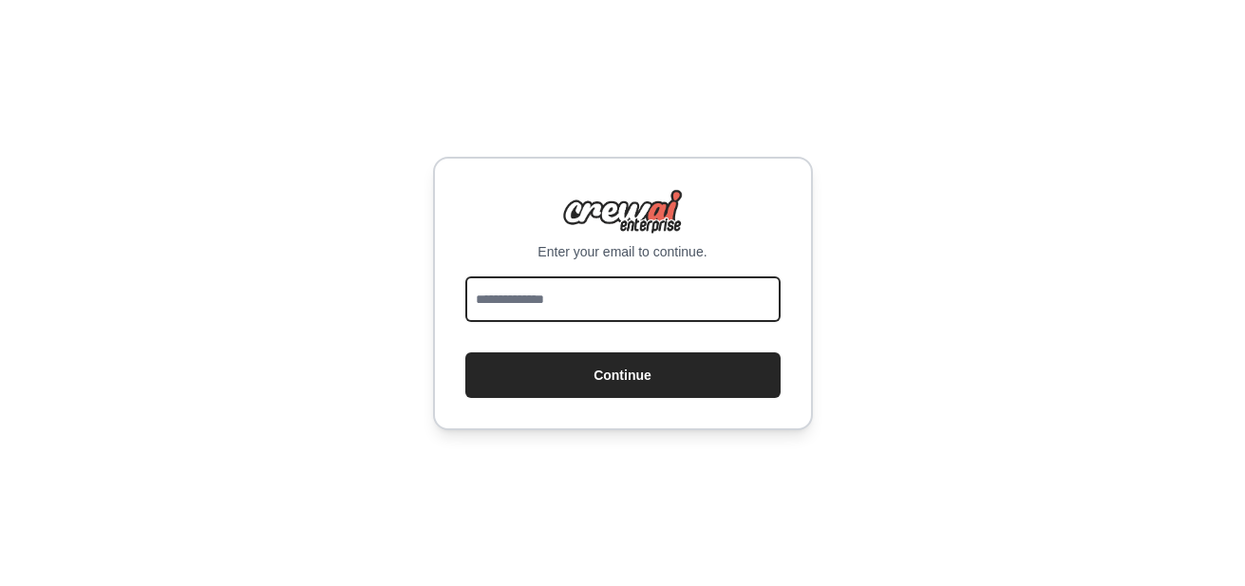
click at [577, 299] on input "email" at bounding box center [622, 299] width 315 height 46
drag, startPoint x: 611, startPoint y: 297, endPoint x: 354, endPoint y: 309, distance: 257.5
click at [354, 309] on div "**********" at bounding box center [622, 293] width 1245 height 586
type input "*"
type input "**********"
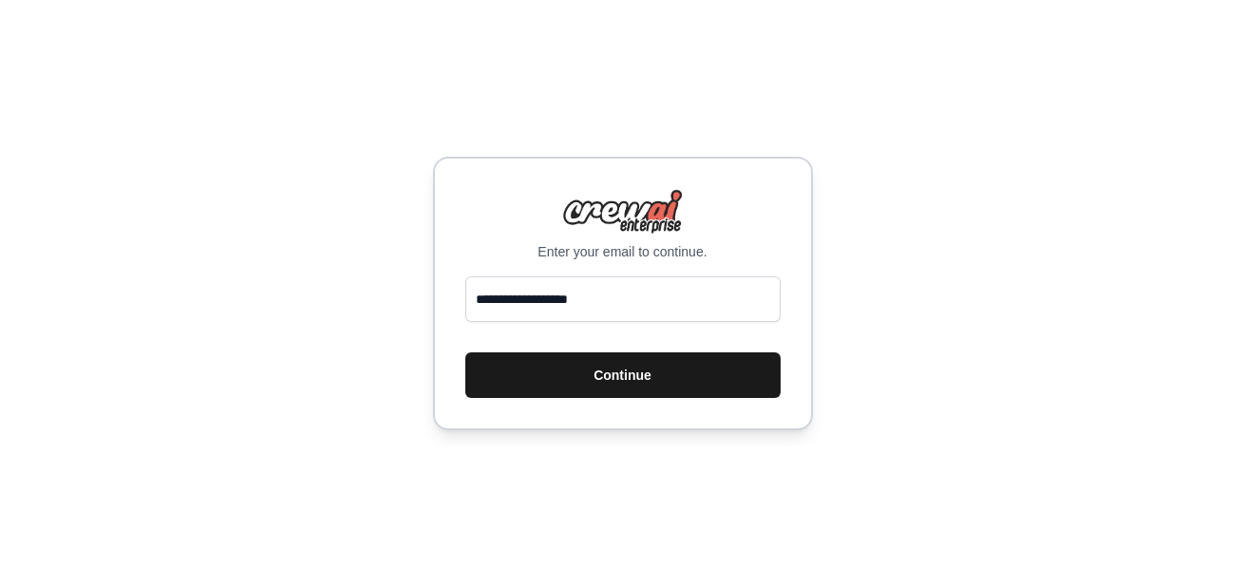
click at [596, 355] on button "Continue" at bounding box center [622, 375] width 315 height 46
click at [596, 372] on button "Continue" at bounding box center [622, 375] width 315 height 46
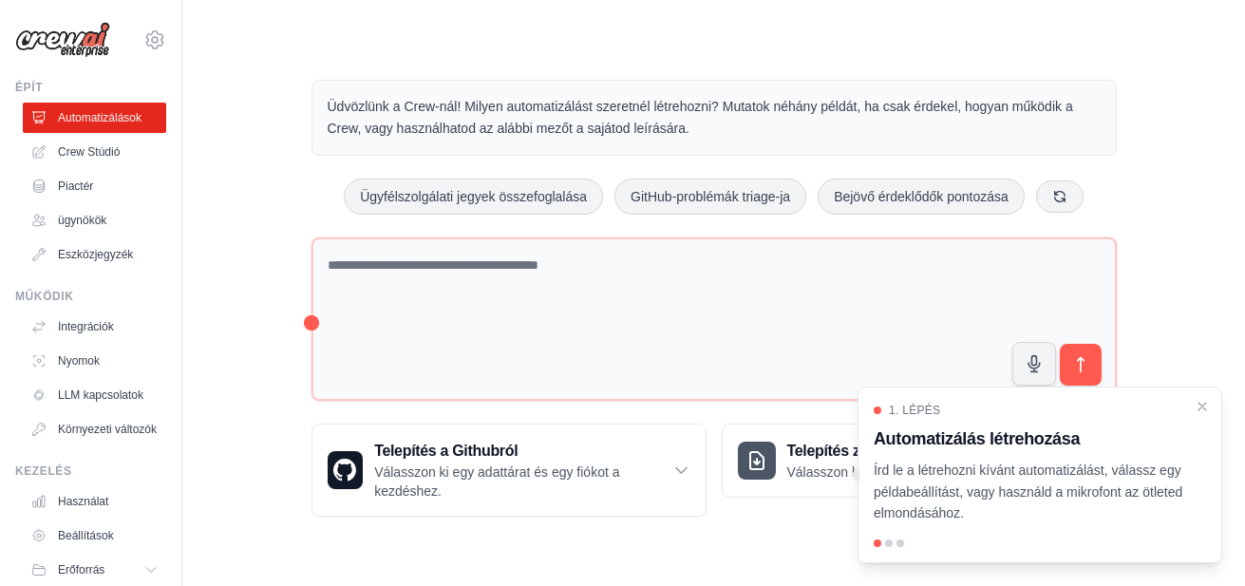
click at [1124, 490] on font "Írd le a létrehozni kívánt automatizálást, válassz egy példabeállítást, vagy ha…" at bounding box center [1027, 491] width 309 height 59
drag, startPoint x: 1033, startPoint y: 478, endPoint x: 889, endPoint y: 479, distance: 144.3
click at [889, 479] on p "Írd le a létrehozni kívánt automatizálást, válassz egy példabeállítást, vagy ha…" at bounding box center [1027, 491] width 309 height 65
click at [1084, 486] on font "Írd le a létrehozni kívánt automatizálást, válassz egy példabeállítást, vagy ha…" at bounding box center [1027, 491] width 309 height 59
click at [884, 540] on div at bounding box center [1039, 543] width 332 height 8
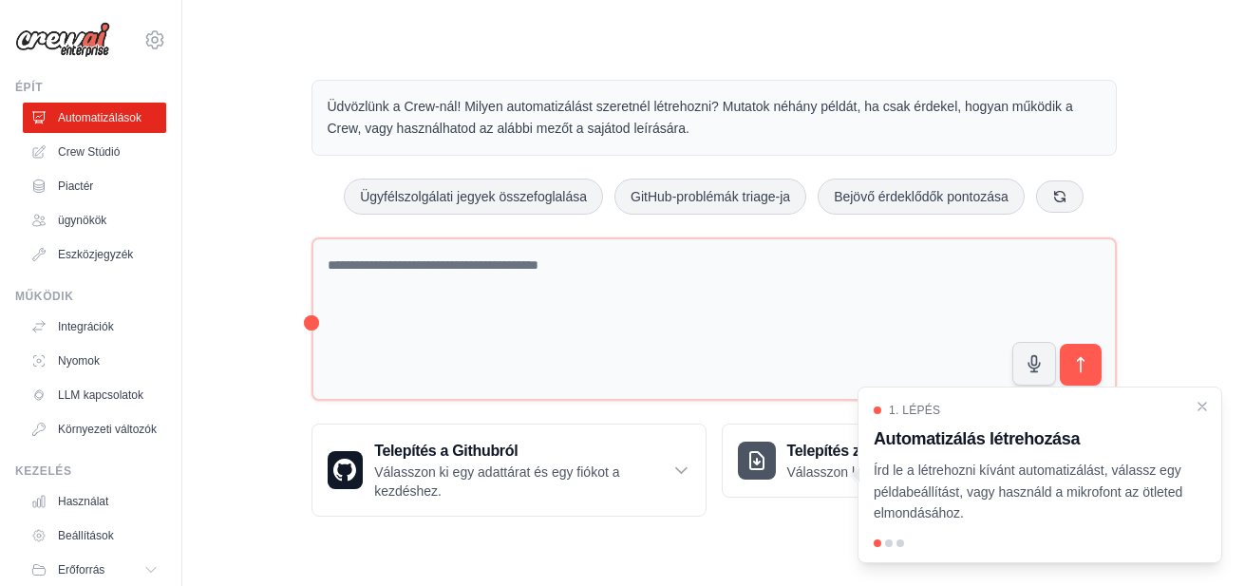
click at [922, 394] on div "1. lépés Automatizálás létrehozása Írd le a létrehozni kívánt automatizálást, v…" at bounding box center [1039, 474] width 365 height 177
click at [1220, 406] on div "1. lépés Automatizálás létrehozása Írd le a létrehozni kívánt automatizálást, v…" at bounding box center [1039, 474] width 365 height 177
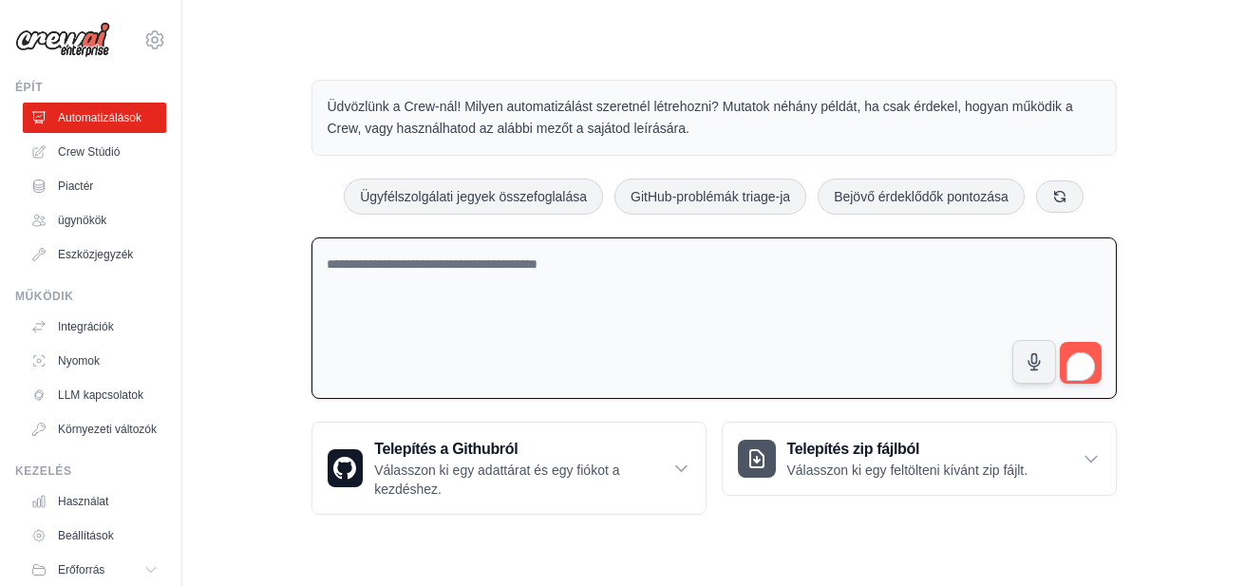
click at [586, 328] on textarea "To enrich screen reader interactions, please activate Accessibility in Grammarl…" at bounding box center [713, 318] width 805 height 162
click at [434, 495] on font "Válasszon ki egy adattárat és egy fiókot a kezdéshez." at bounding box center [496, 479] width 245 height 34
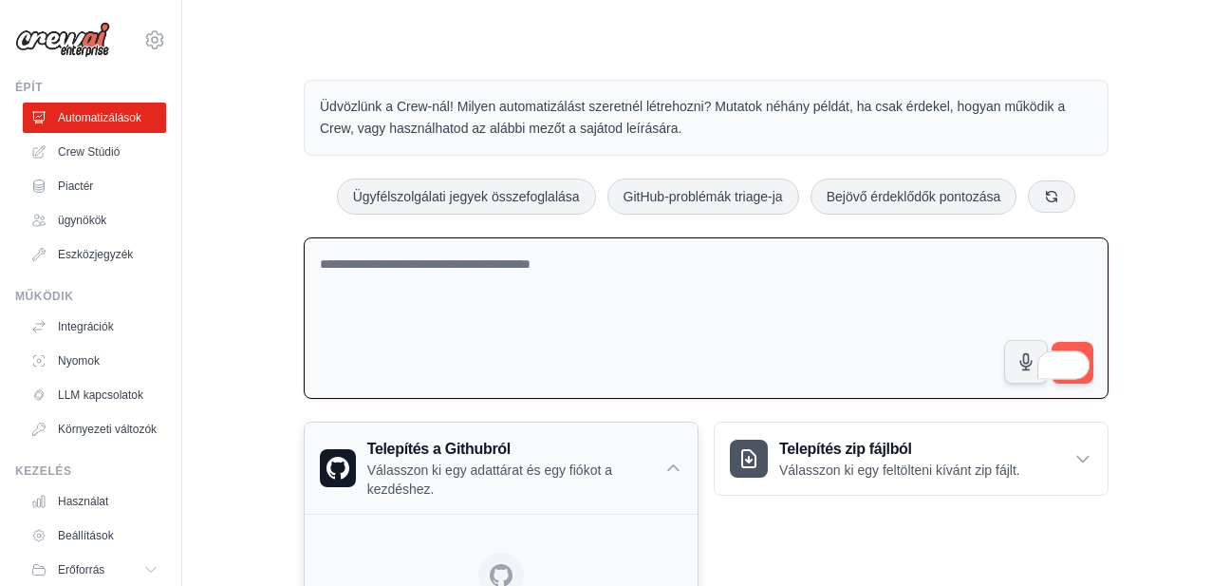
click at [422, 454] on font "Telepítés a Githubról" at bounding box center [438, 448] width 143 height 16
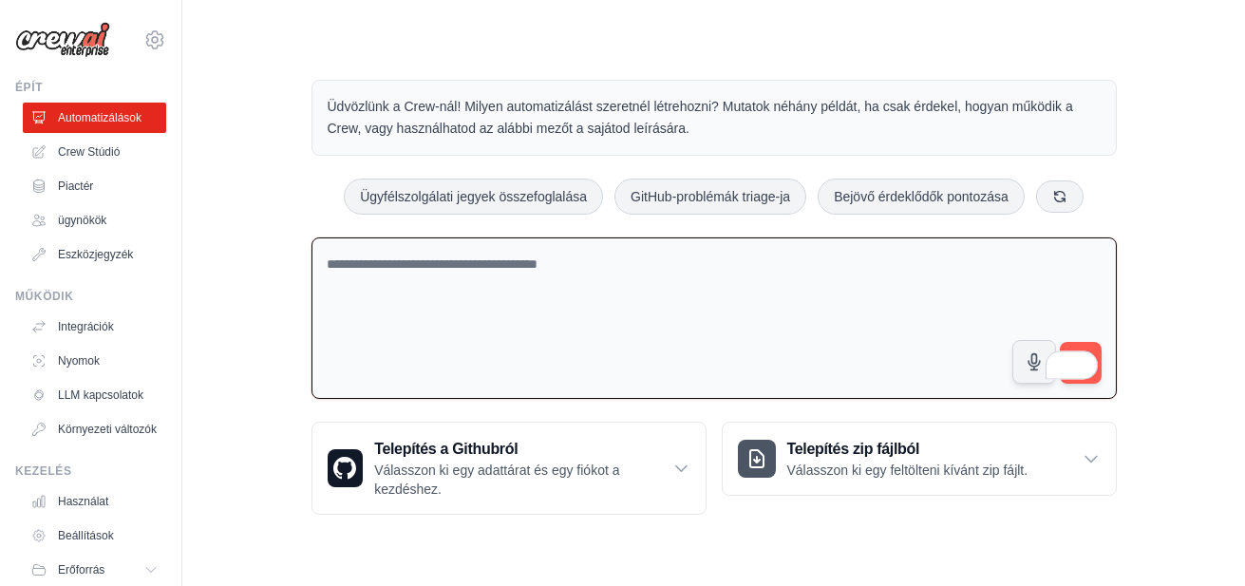
drag, startPoint x: 812, startPoint y: 8, endPoint x: 574, endPoint y: 39, distance: 239.4
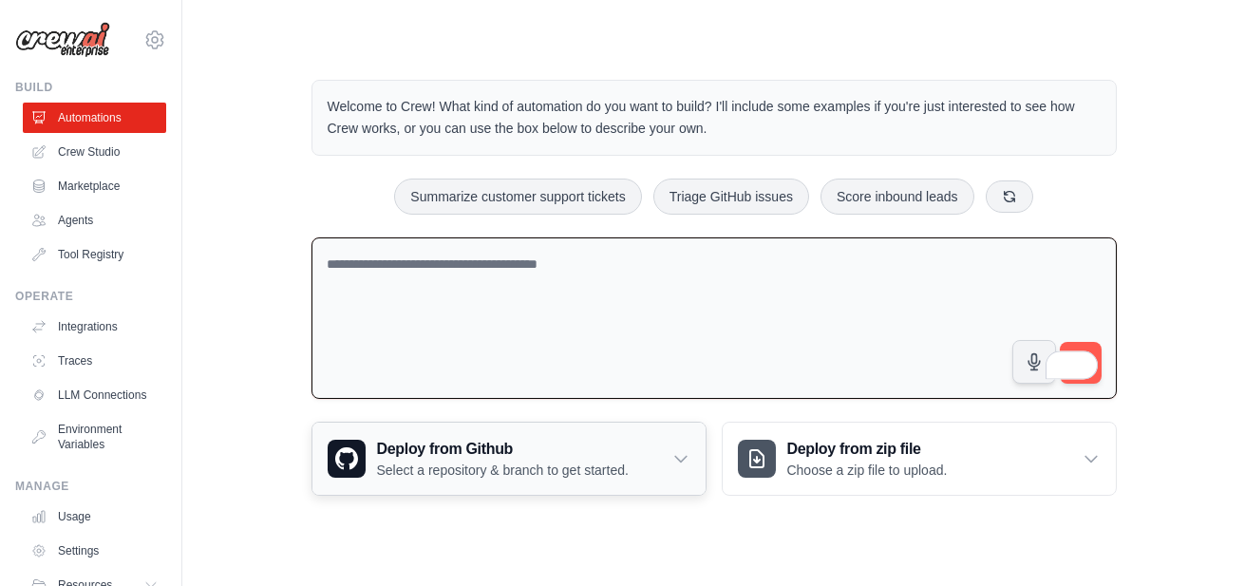
click at [498, 454] on h3 "Deploy from Github" at bounding box center [503, 449] width 252 height 23
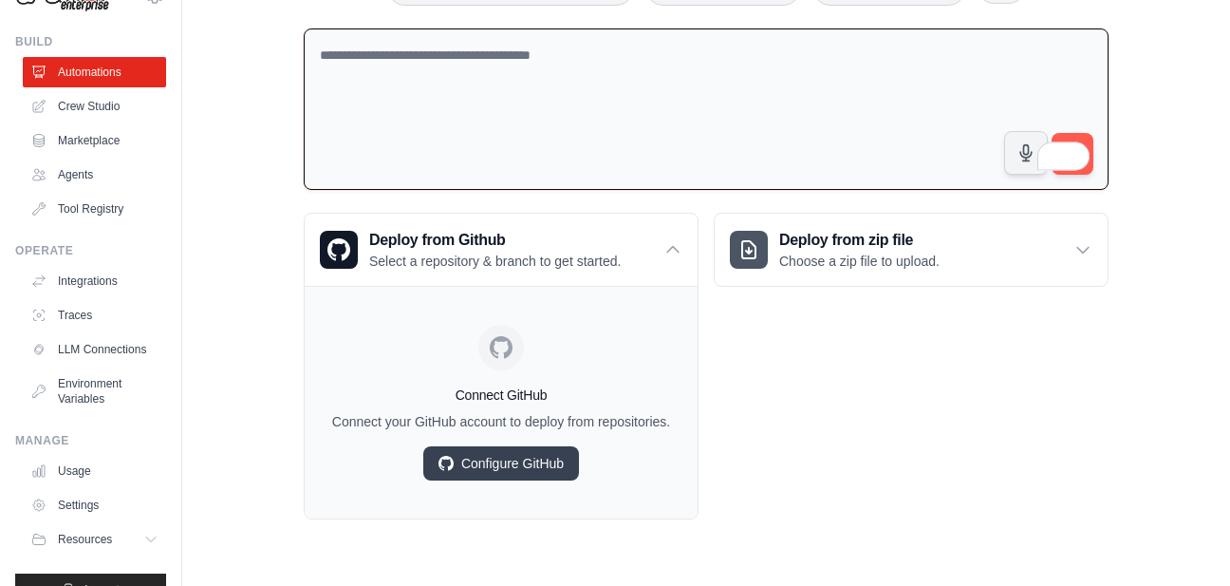
scroll to position [95, 0]
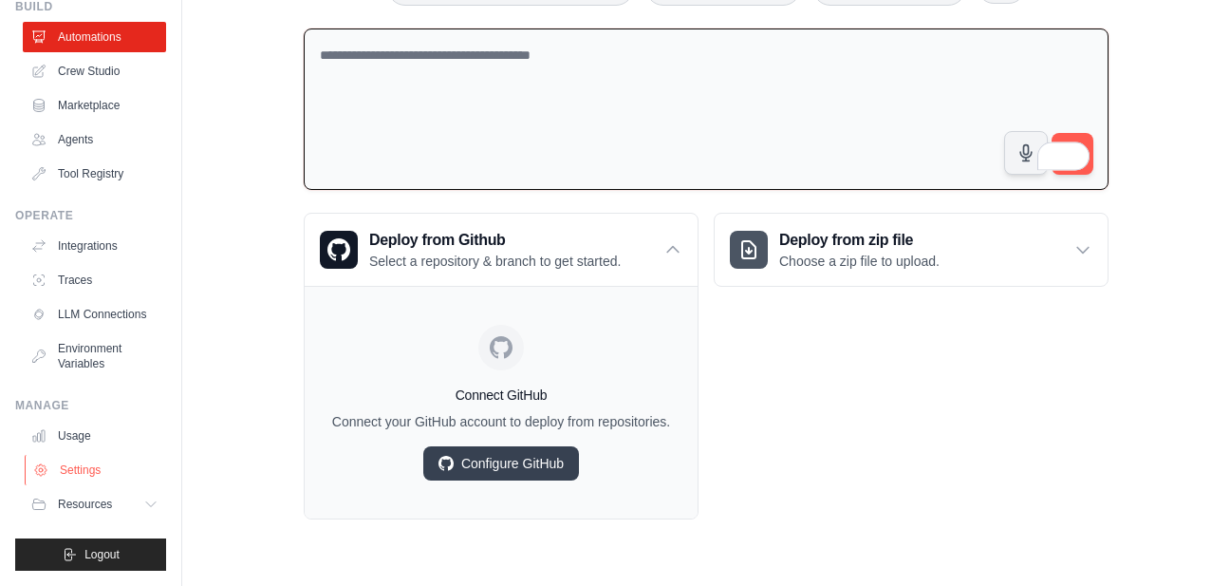
click at [81, 470] on link "Settings" at bounding box center [96, 470] width 143 height 30
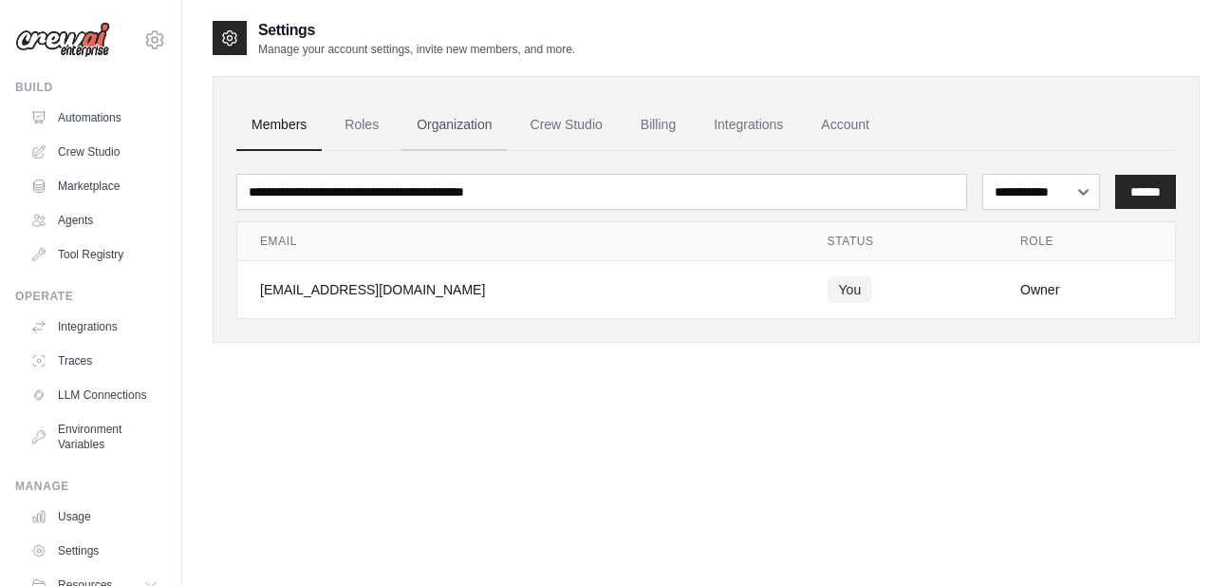
click at [442, 131] on link "Organization" at bounding box center [454, 125] width 105 height 51
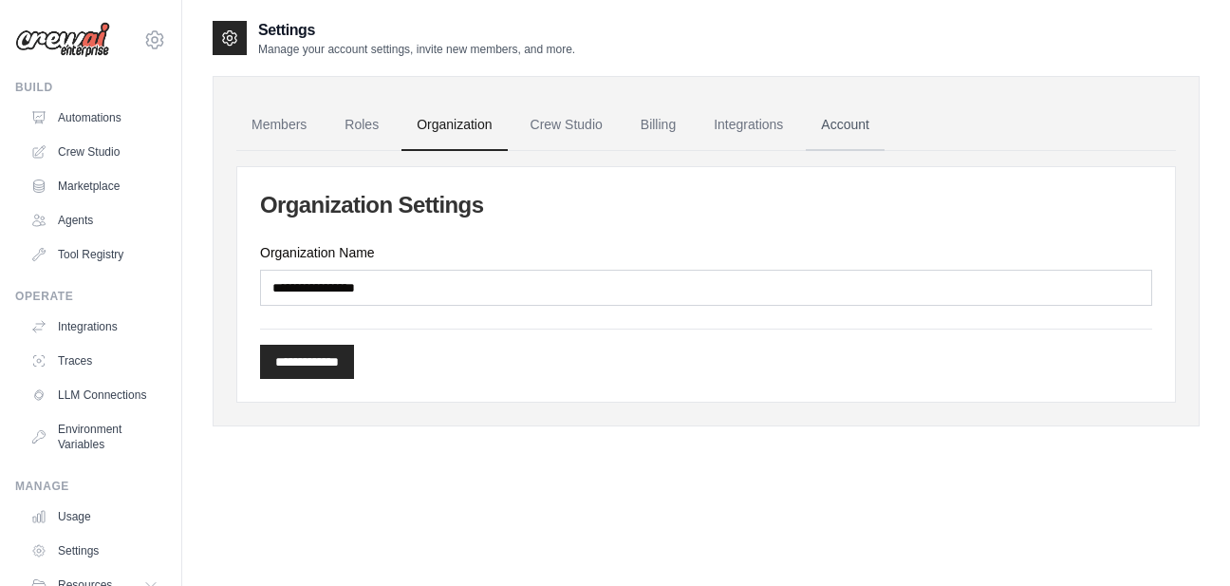
click at [875, 125] on link "Account" at bounding box center [845, 125] width 79 height 51
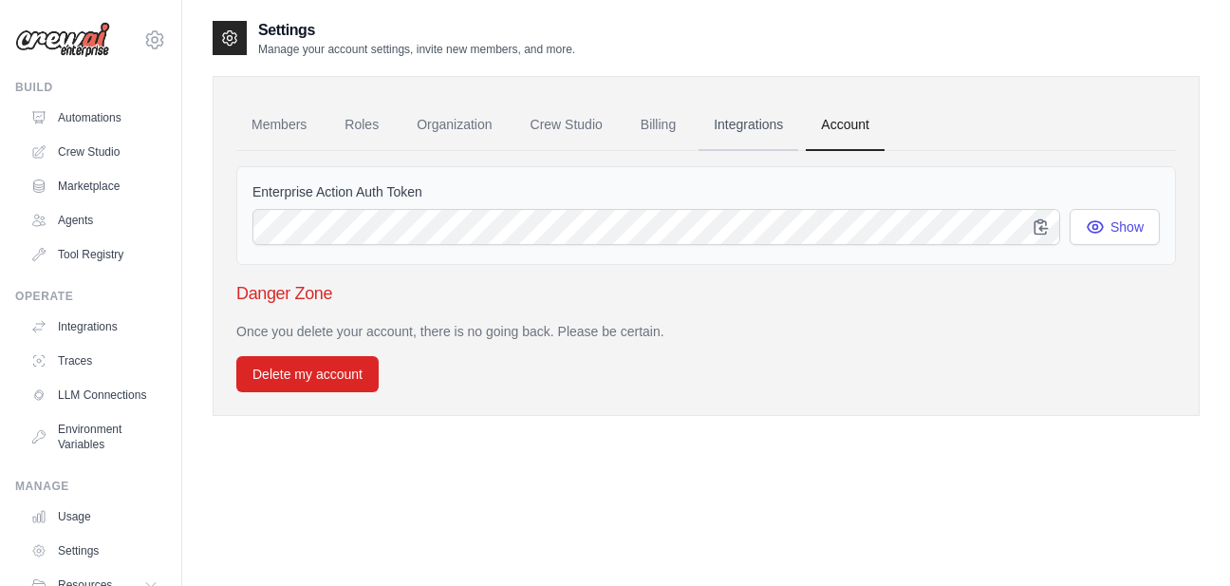
click at [775, 120] on link "Integrations" at bounding box center [749, 125] width 100 height 51
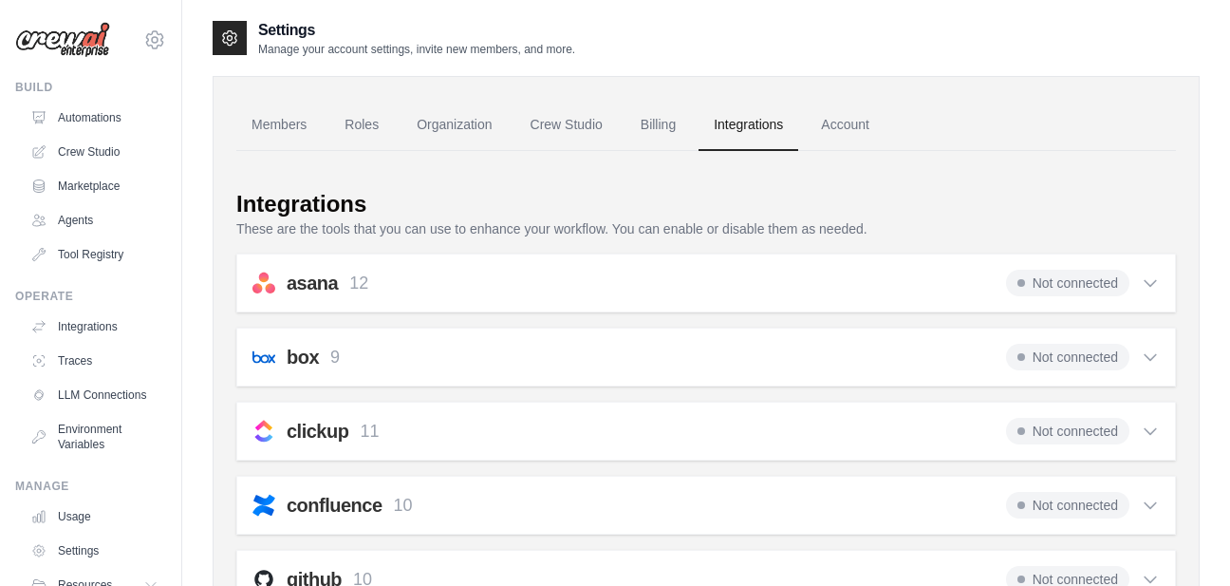
click at [775, 120] on link "Integrations" at bounding box center [749, 125] width 100 height 51
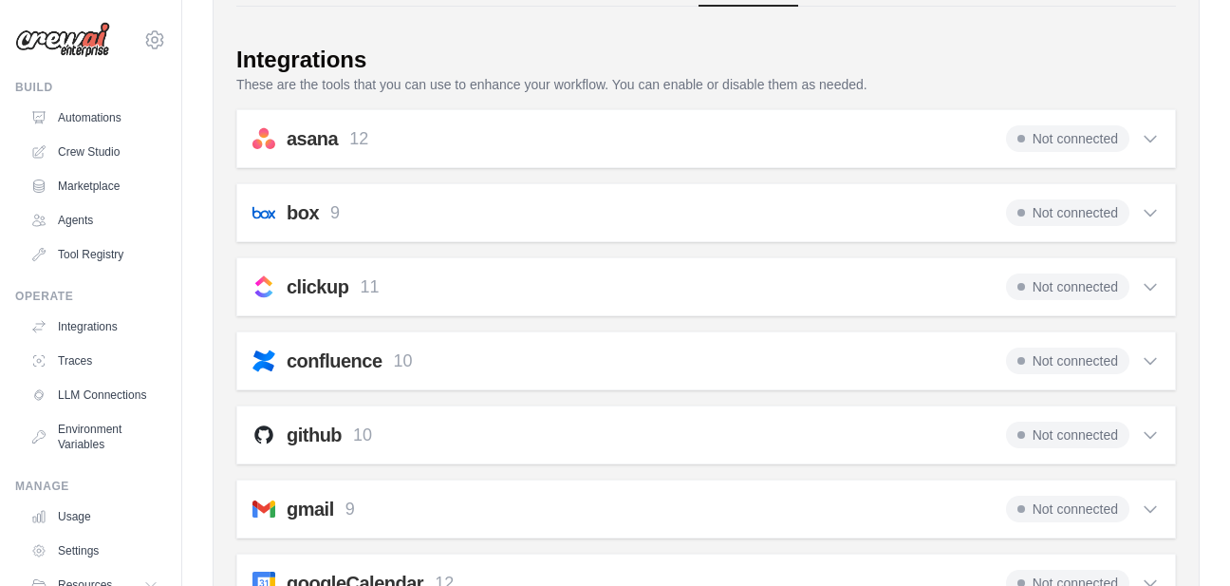
scroll to position [190, 0]
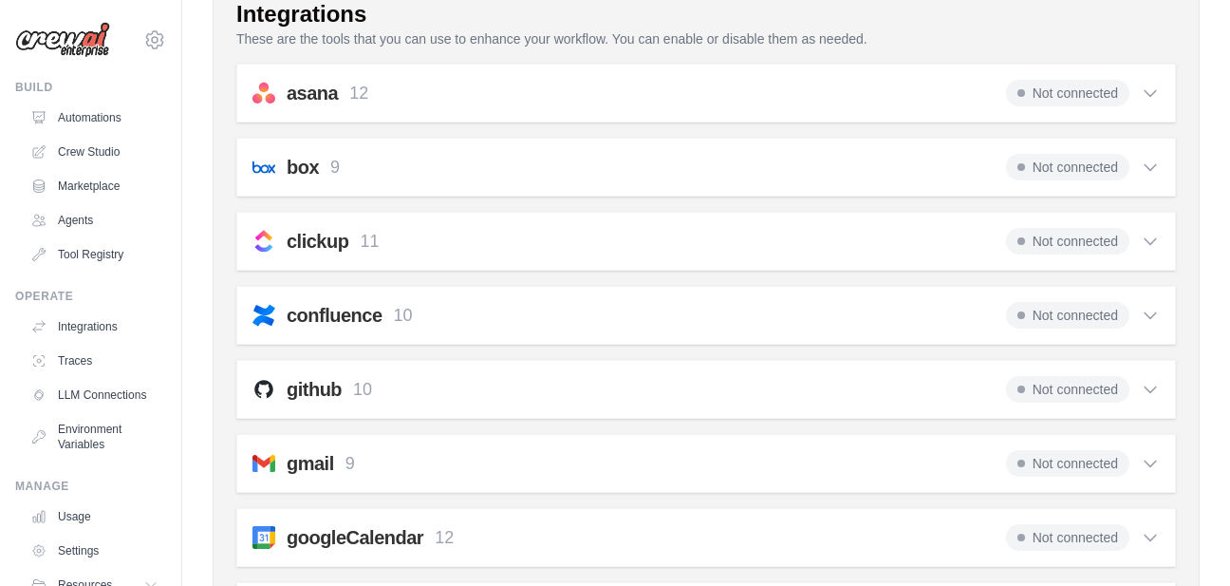
click at [1158, 393] on icon at bounding box center [1150, 389] width 19 height 19
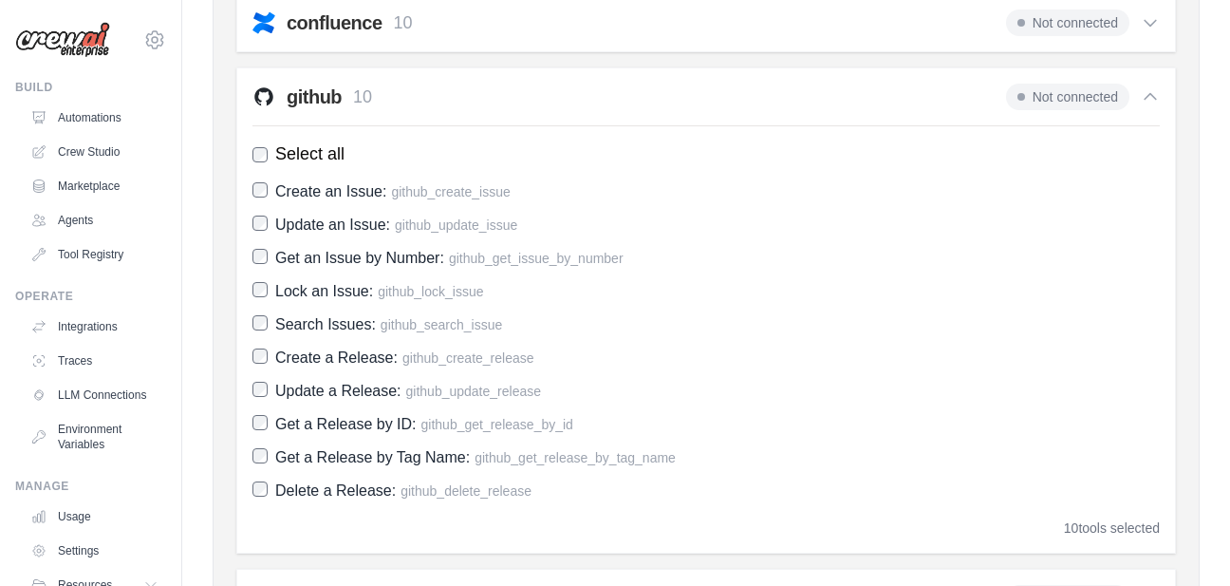
scroll to position [475, 0]
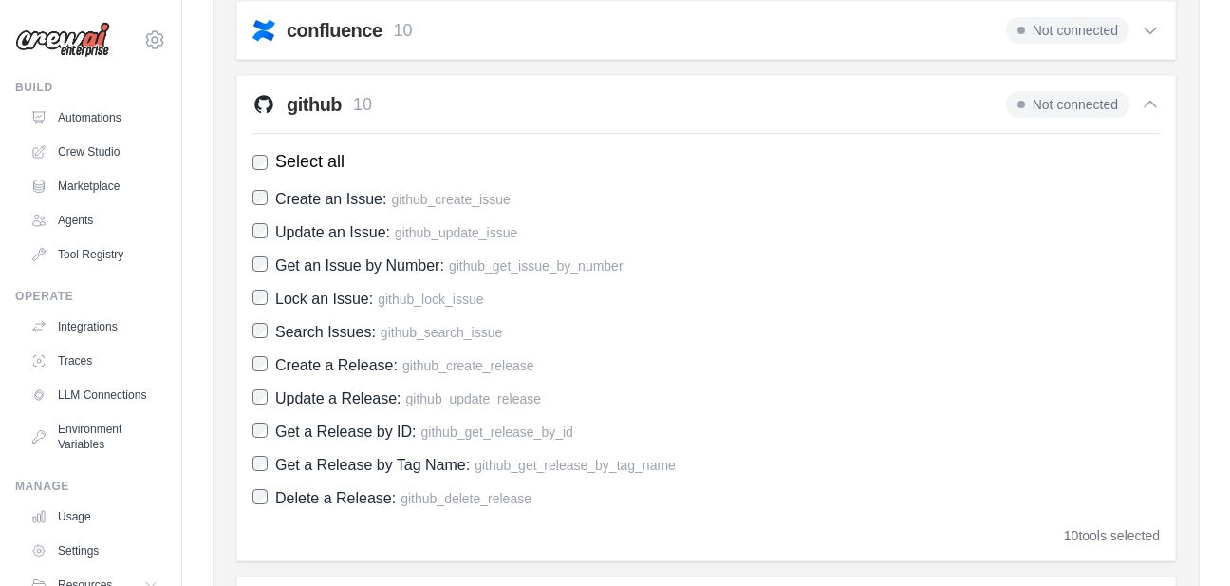
click at [313, 103] on h2 "github" at bounding box center [314, 104] width 55 height 27
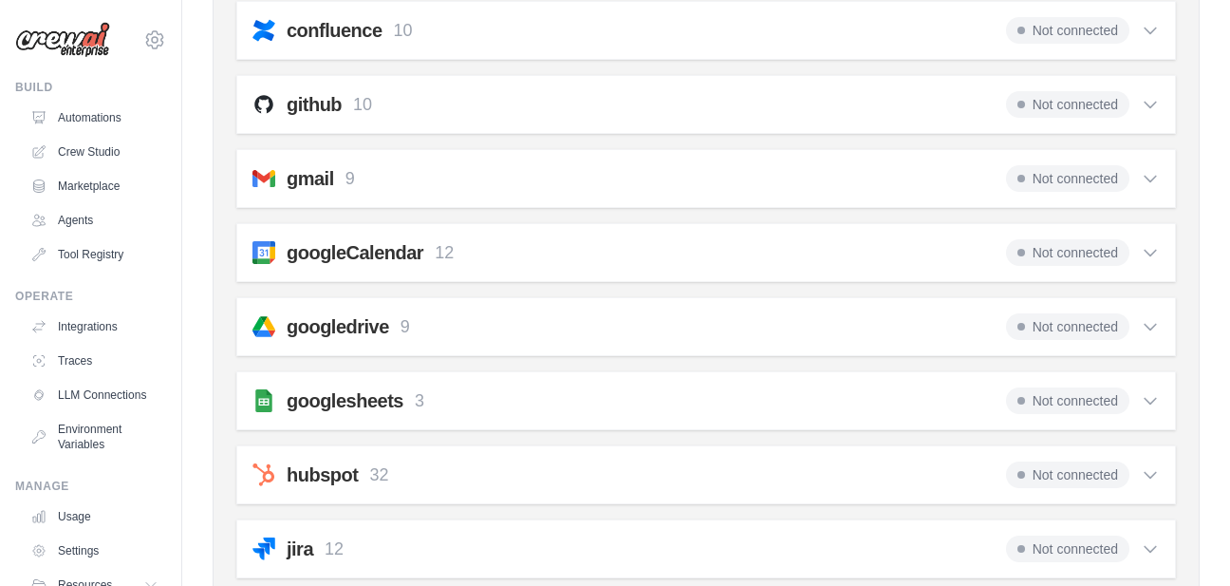
click at [1071, 103] on span "Not connected" at bounding box center [1067, 104] width 123 height 27
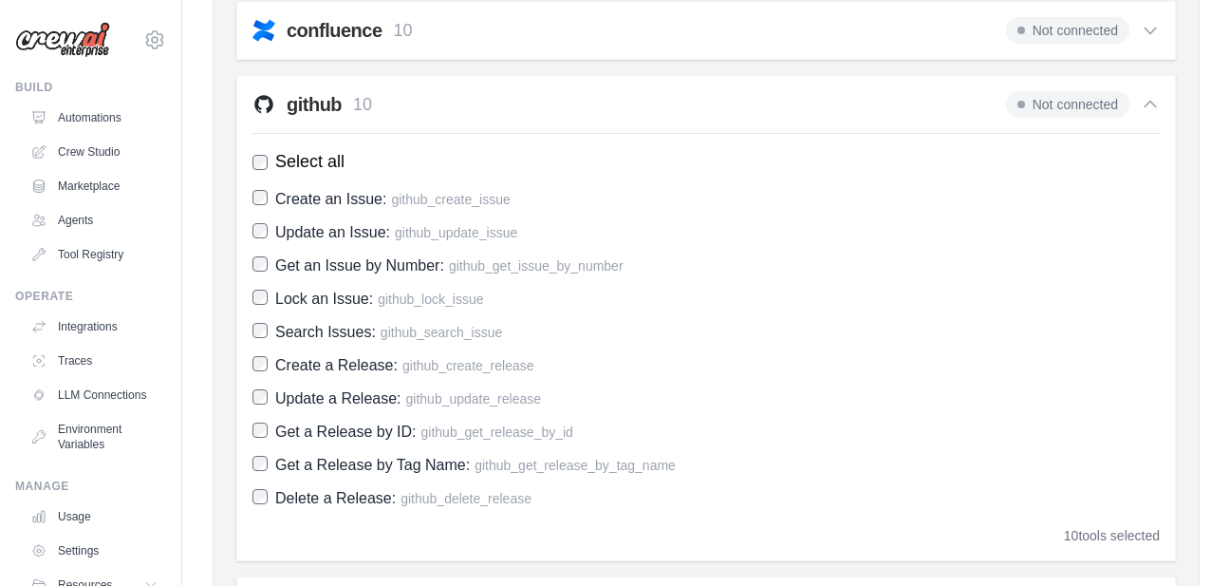
click at [1071, 103] on span "Not connected" at bounding box center [1067, 104] width 123 height 27
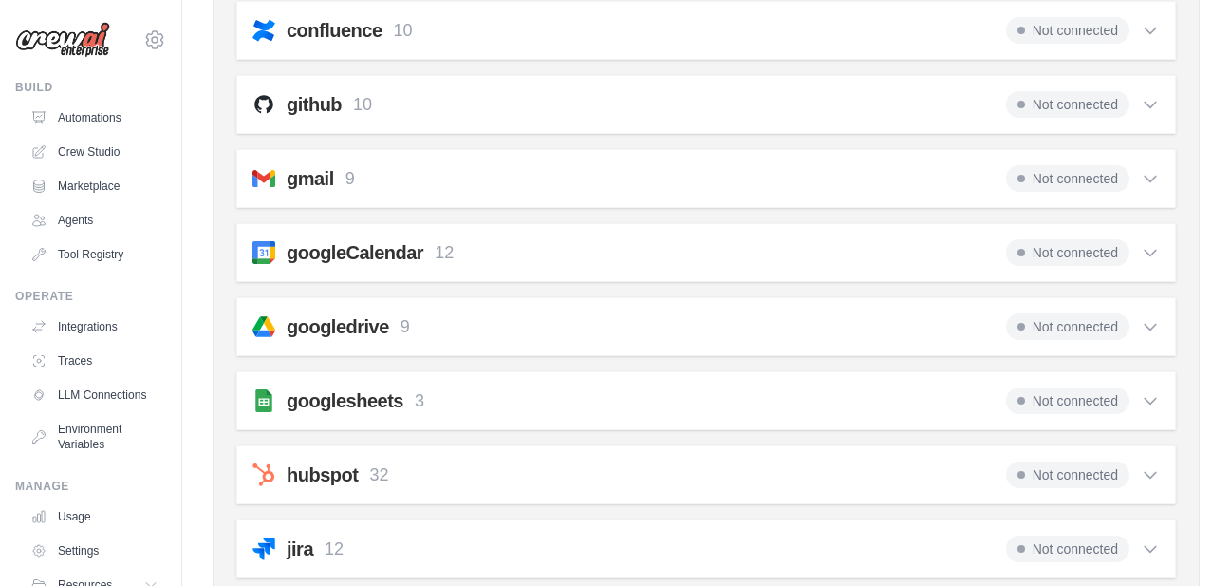
click at [1071, 103] on span "Not connected" at bounding box center [1067, 104] width 123 height 27
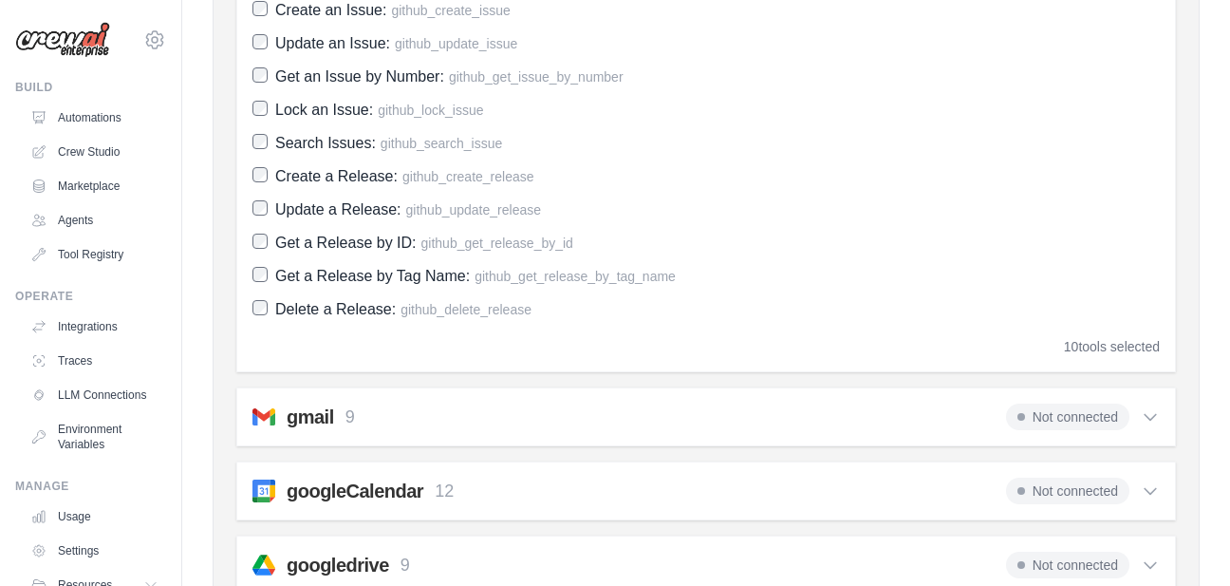
scroll to position [665, 0]
click at [785, 410] on div "gmail 9 Not connected" at bounding box center [707, 416] width 908 height 27
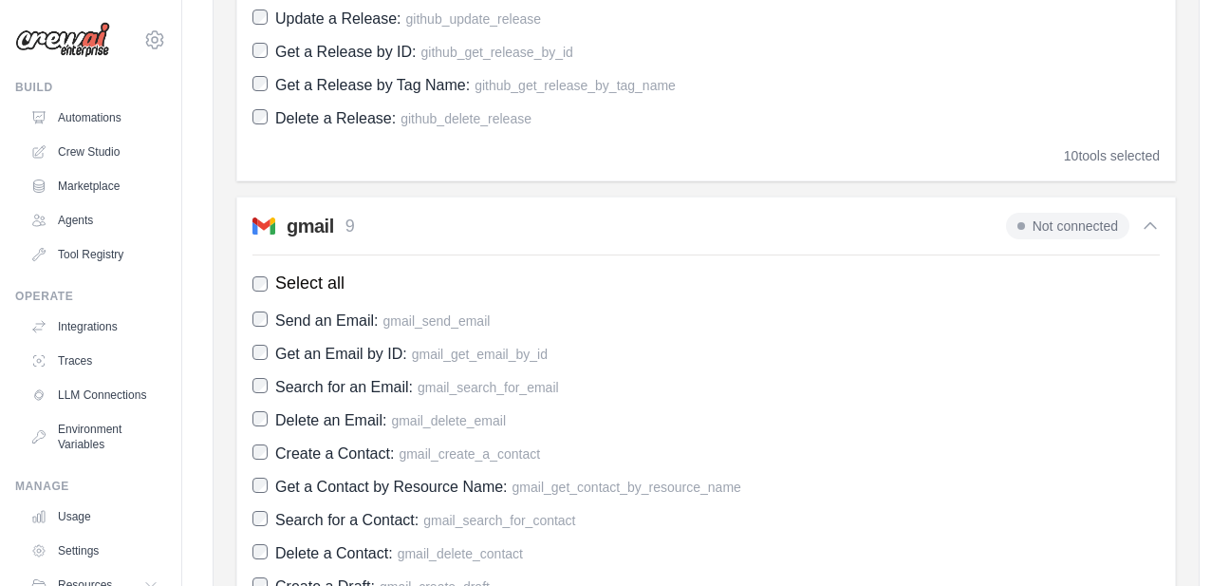
scroll to position [1234, 0]
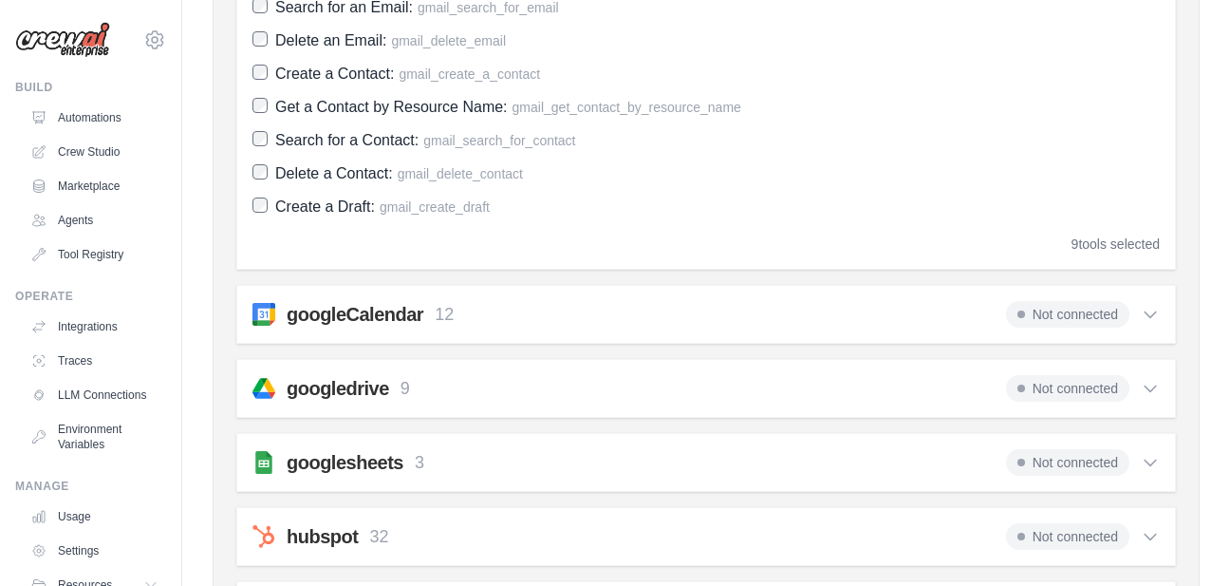
click at [538, 330] on div "googleCalendar 12 Not connected Select all Create an Event: google_calendar_cre…" at bounding box center [706, 314] width 940 height 59
click at [1147, 319] on icon at bounding box center [1150, 314] width 19 height 19
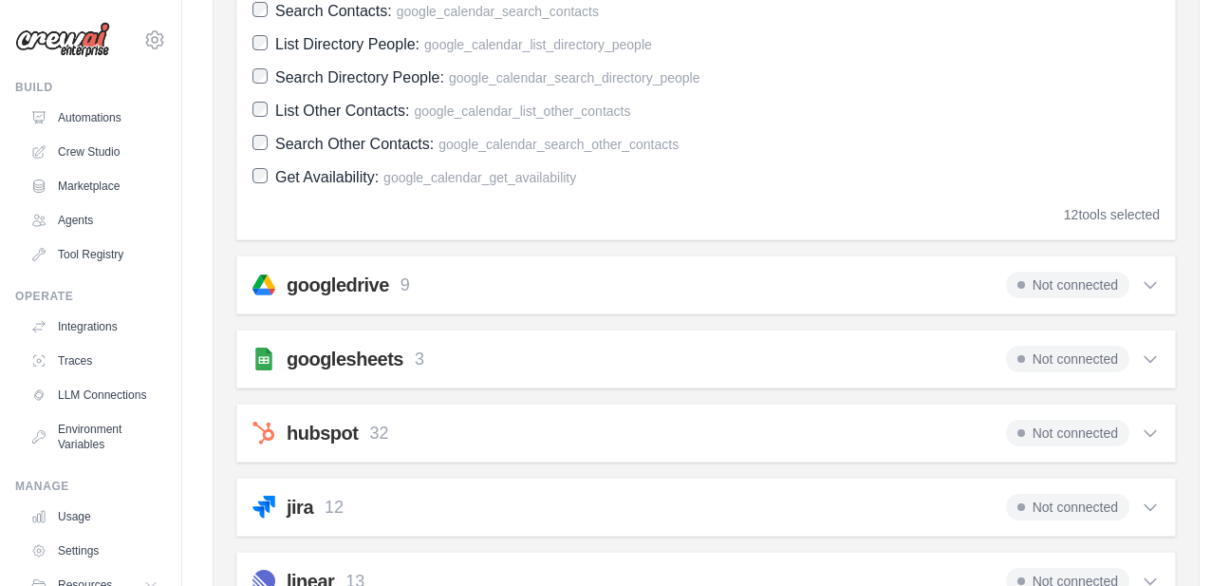
scroll to position [1848, 0]
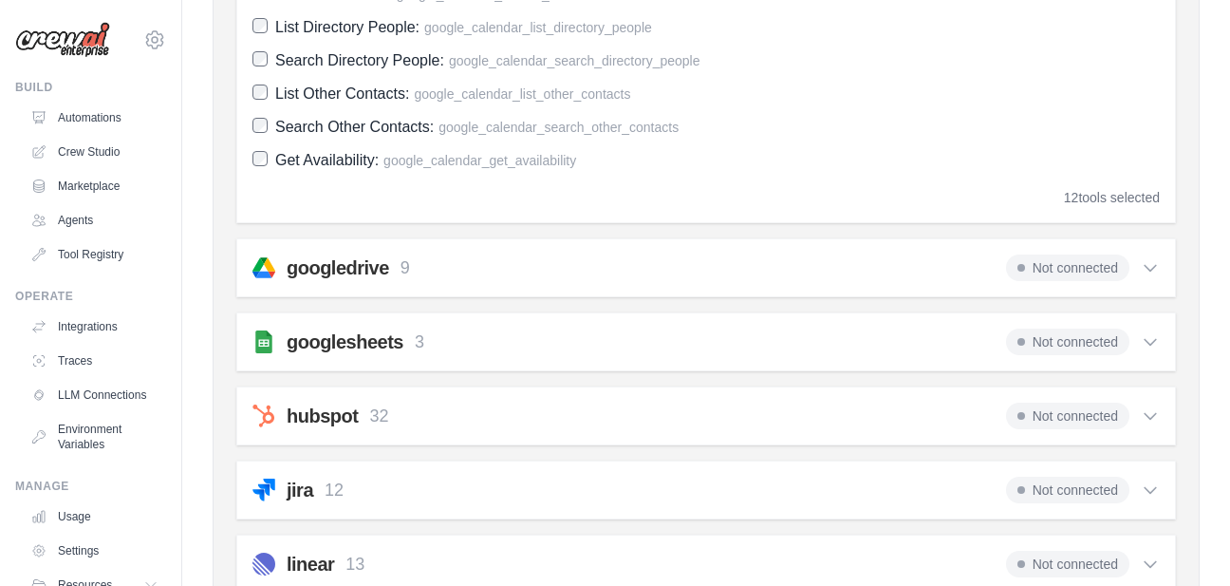
click at [1159, 278] on div "Not connected" at bounding box center [1083, 267] width 154 height 27
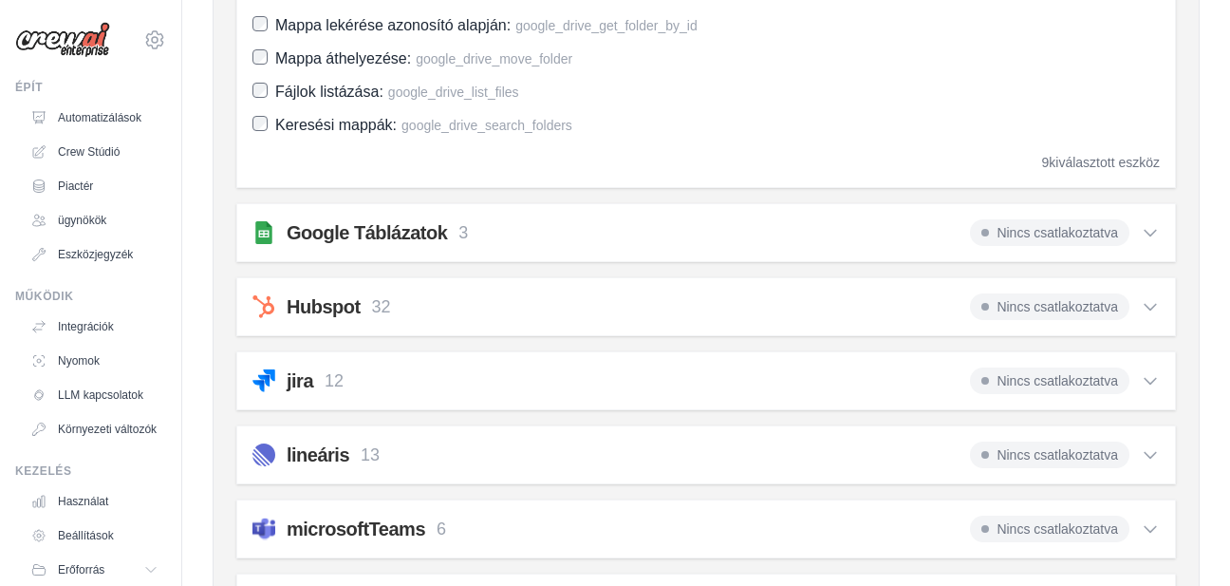
scroll to position [2374, 0]
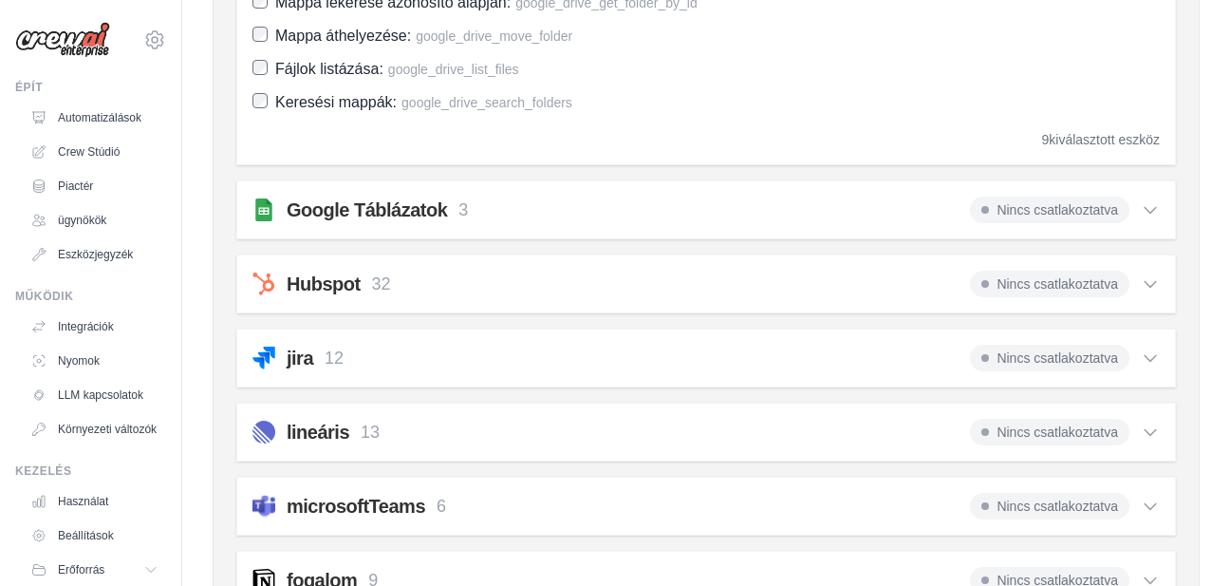
click at [1151, 223] on div "Google Táblázatok 3 Nincs csatlakoztatva Select all Get a Row: google_sheets_ge…" at bounding box center [706, 209] width 940 height 59
click at [1147, 203] on icon at bounding box center [1150, 209] width 19 height 19
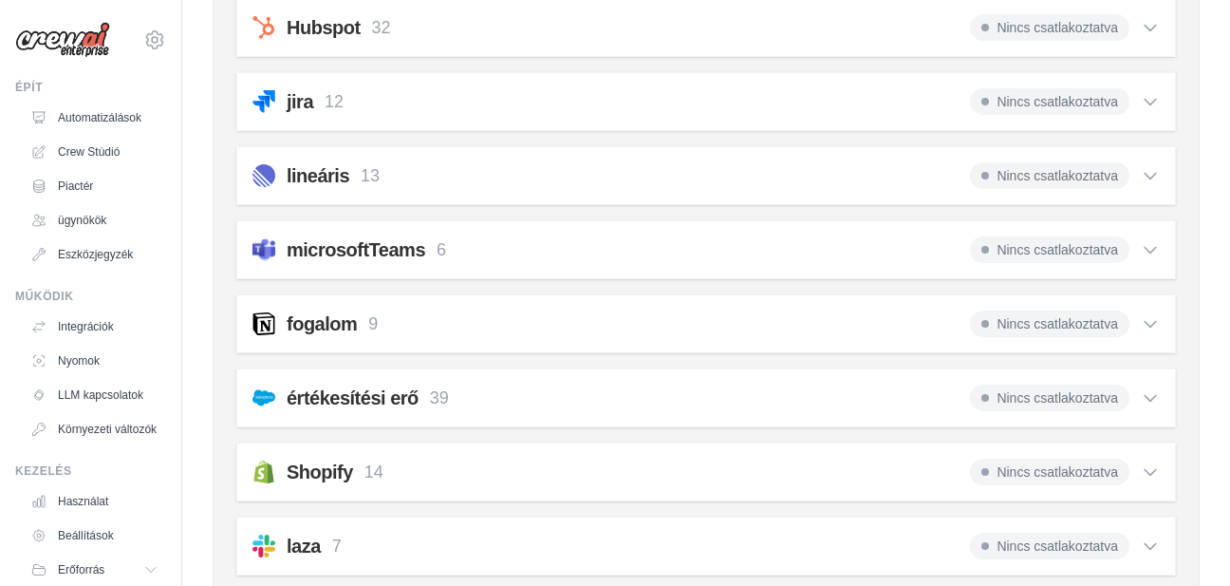
scroll to position [2707, 0]
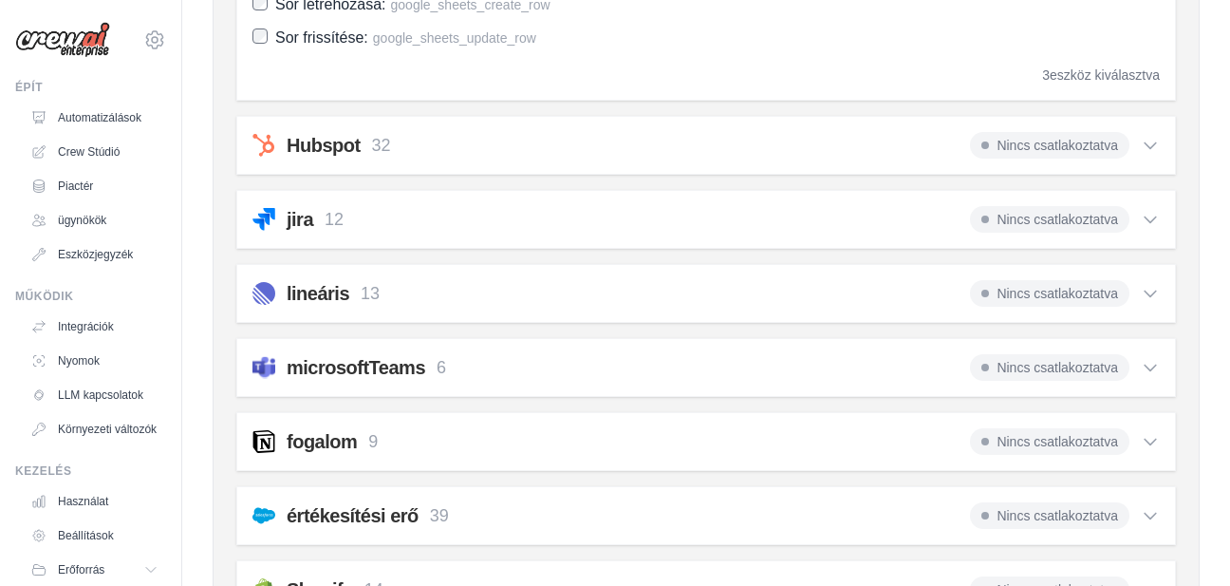
click at [1159, 132] on div "Nincs csatlakoztatva" at bounding box center [1065, 145] width 190 height 27
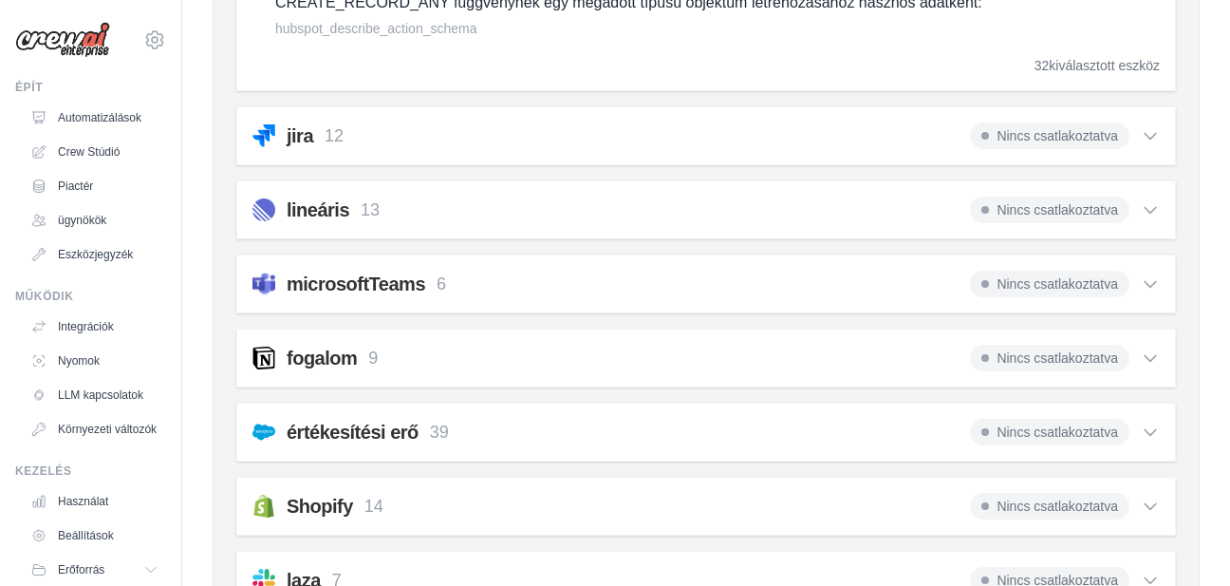
scroll to position [4048, 0]
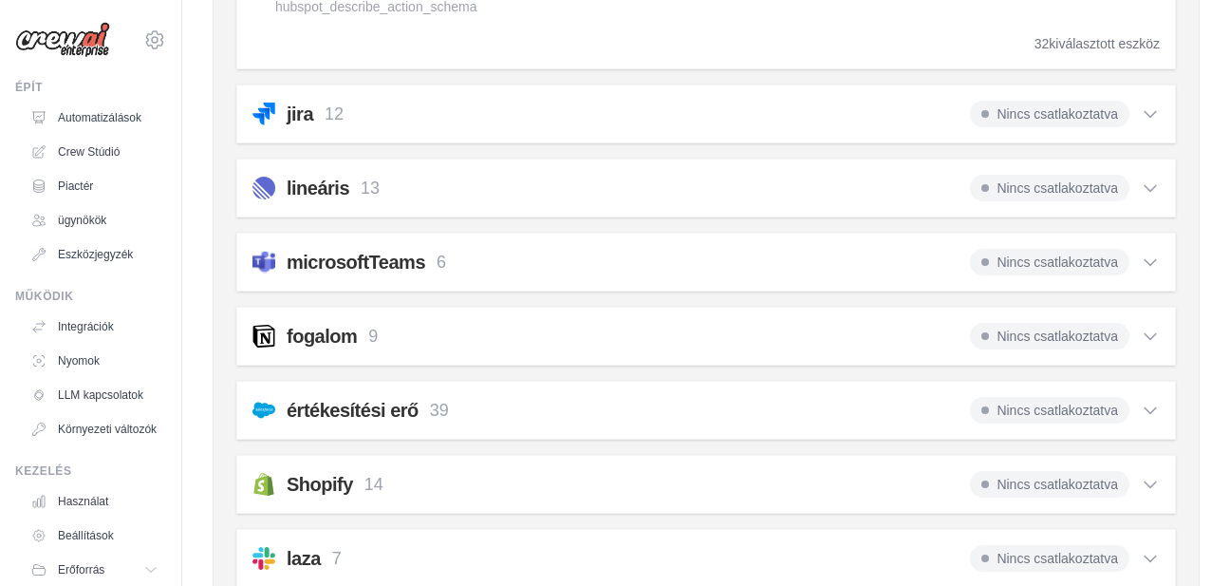
click at [1145, 112] on icon at bounding box center [1150, 113] width 19 height 19
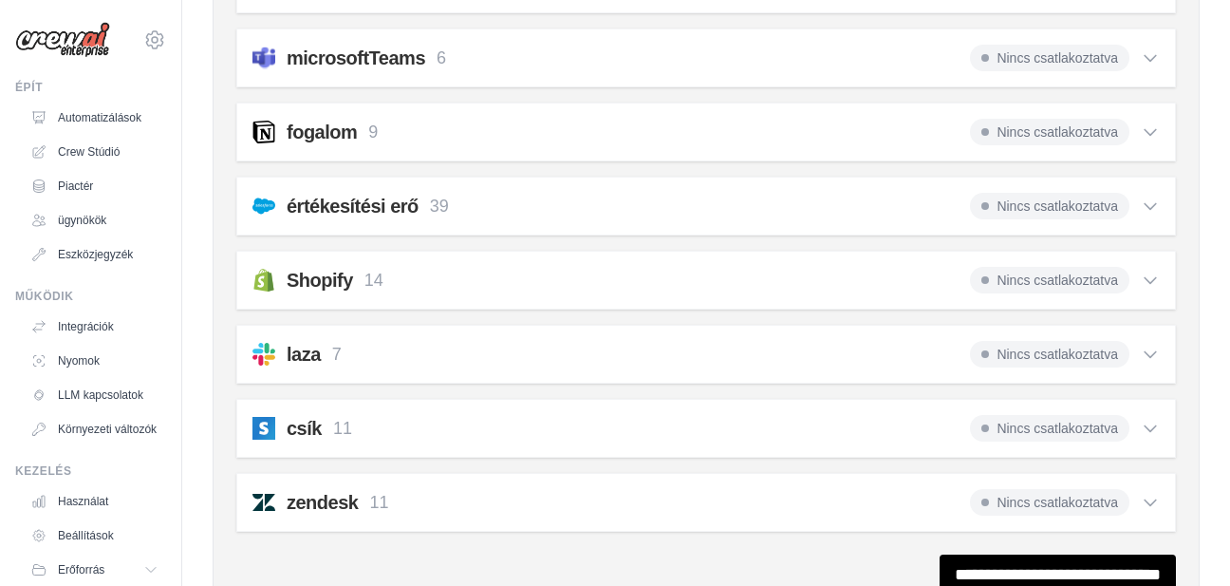
scroll to position [4731, 0]
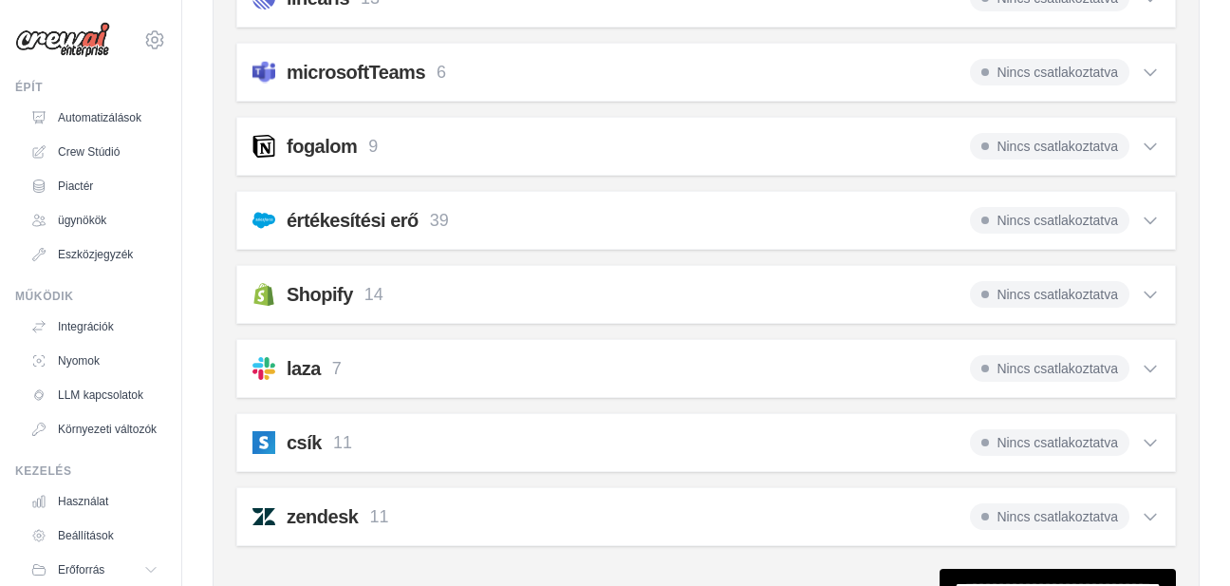
click at [1145, 351] on div "laza 7 Nincs csatlakoztatva Select all List Channel Members: slack_list_members…" at bounding box center [706, 368] width 940 height 59
click at [1149, 362] on icon at bounding box center [1150, 368] width 19 height 19
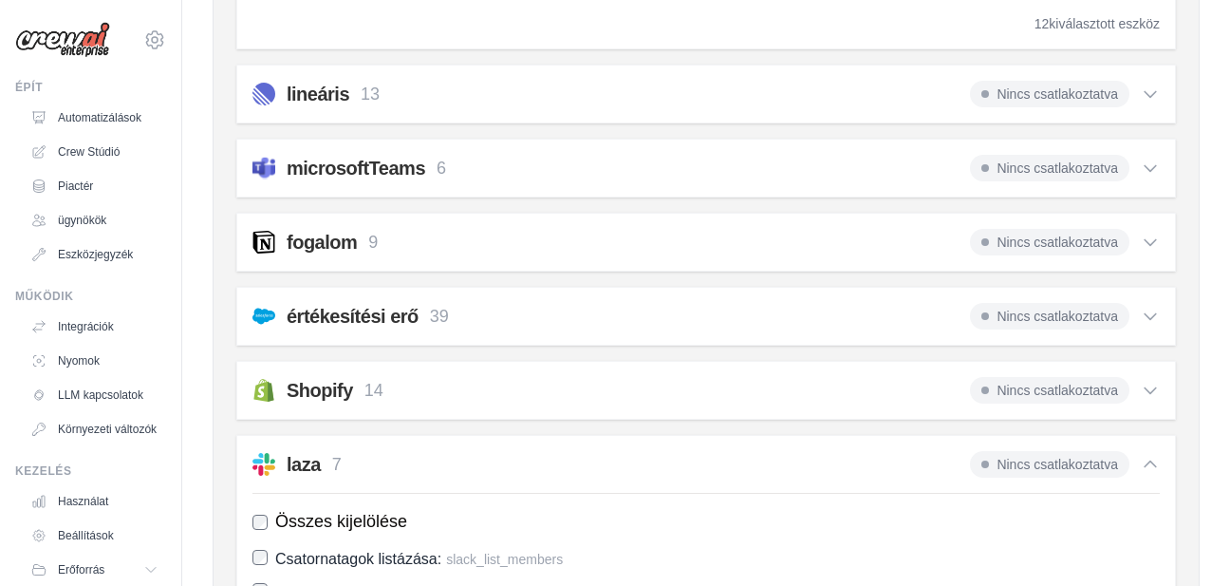
scroll to position [4446, 0]
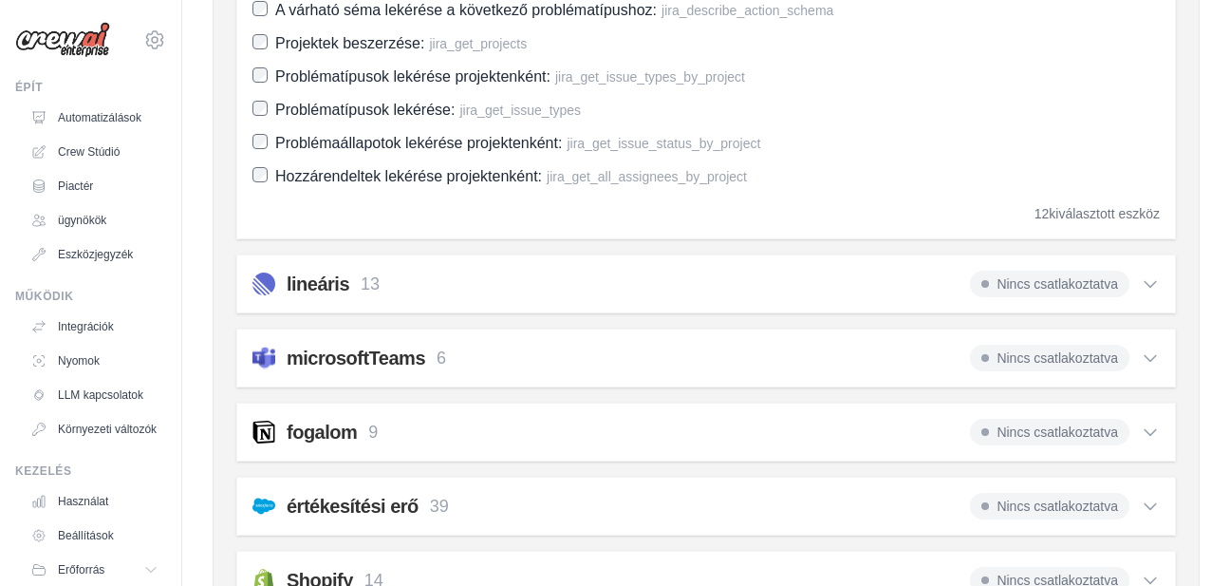
click at [554, 289] on div "lineáris 13 Nincs csatlakoztatva" at bounding box center [707, 284] width 908 height 27
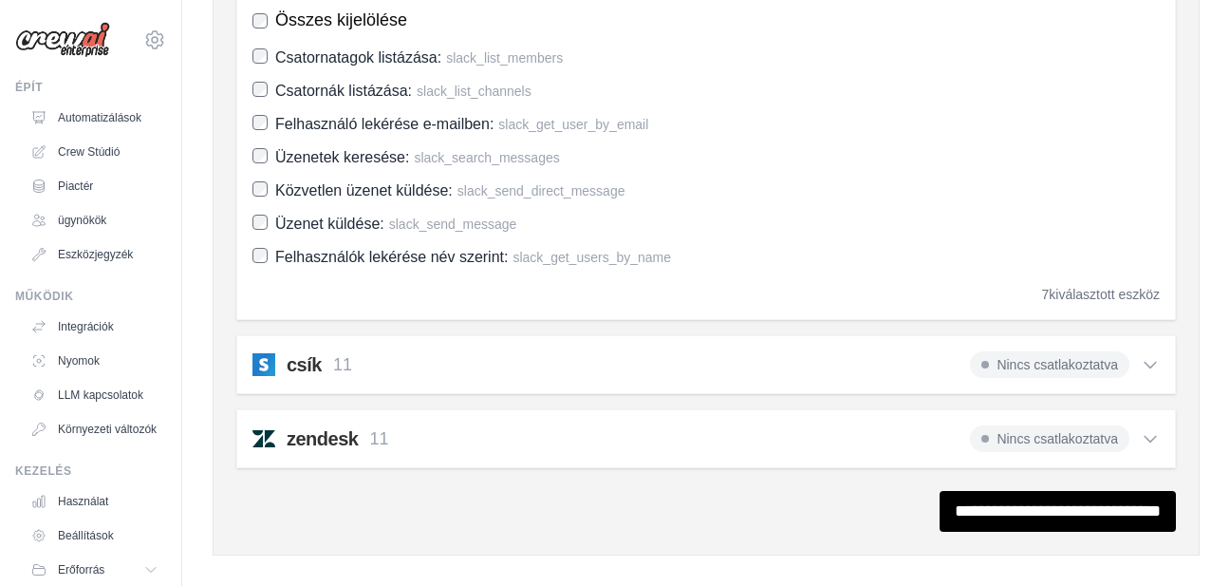
scroll to position [5680, 0]
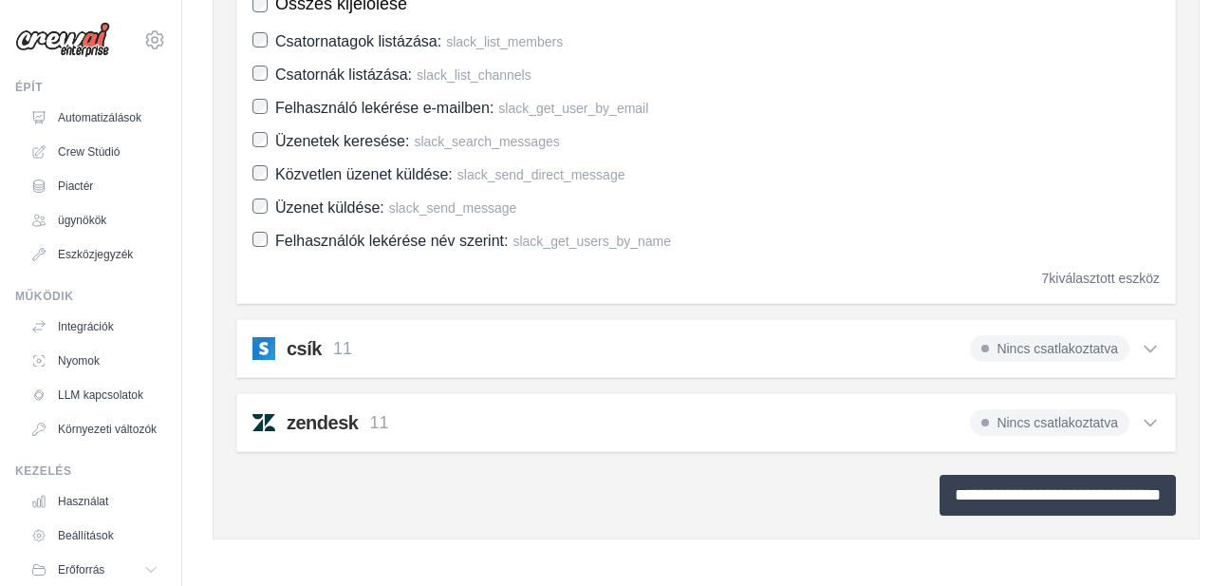
click at [1074, 500] on input "**********" at bounding box center [1058, 495] width 236 height 41
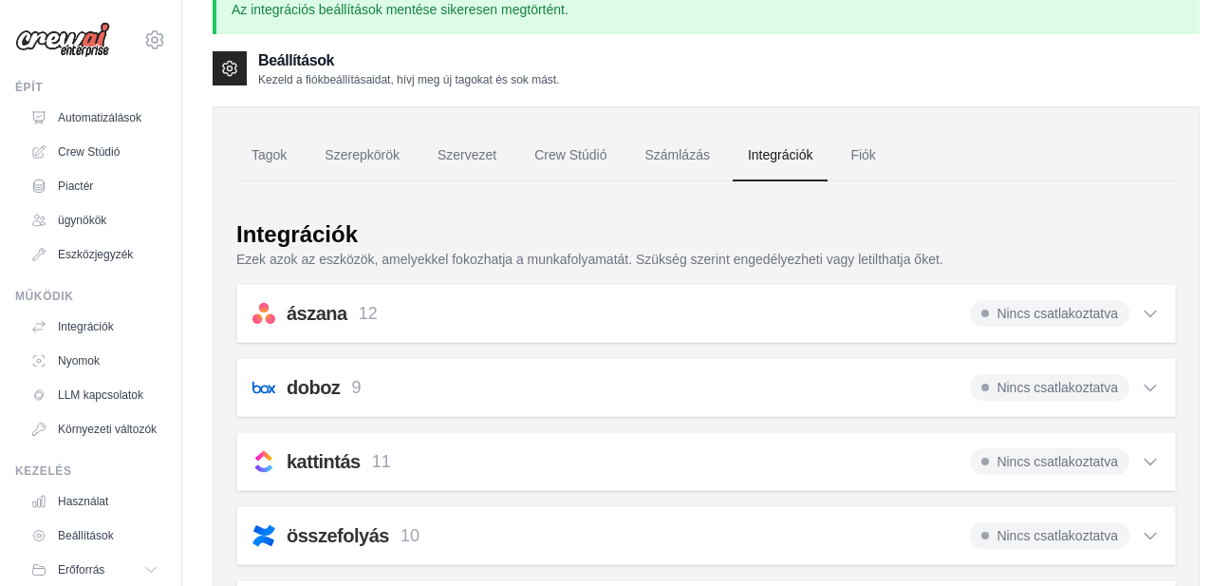
scroll to position [0, 0]
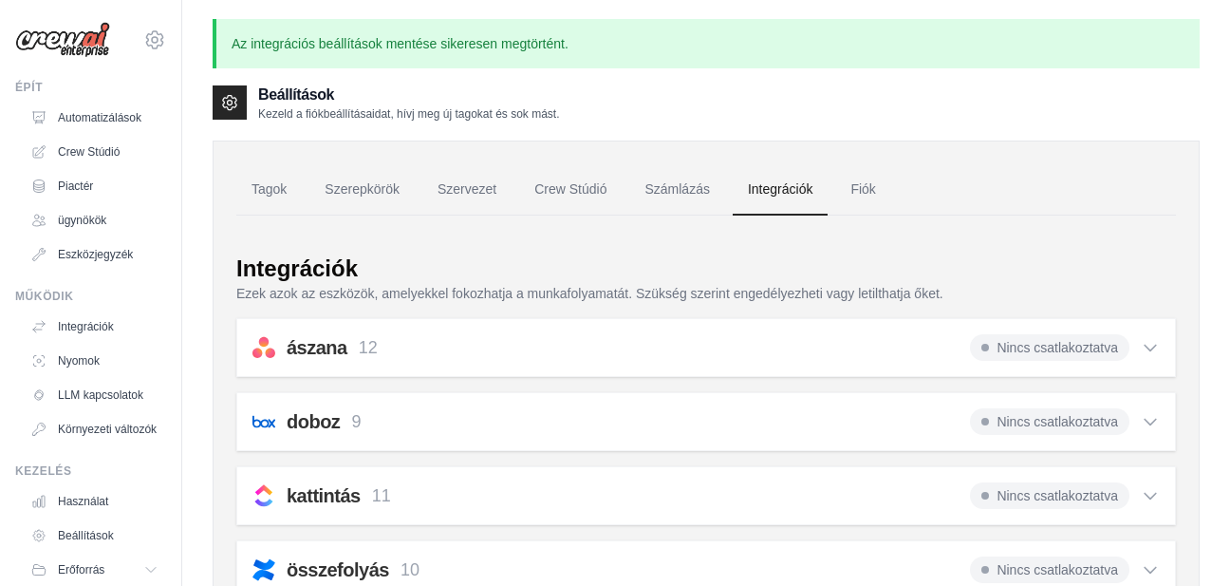
click at [1018, 346] on font "Nincs csatlakoztatva" at bounding box center [1058, 347] width 122 height 15
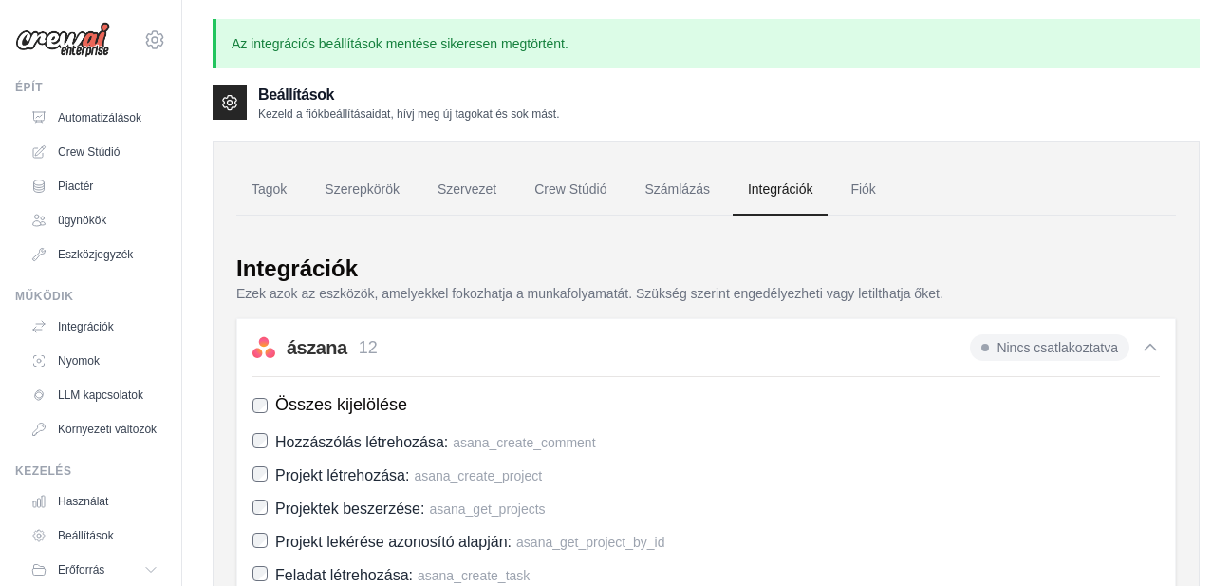
click at [1018, 346] on font "Nincs csatlakoztatva" at bounding box center [1058, 347] width 122 height 15
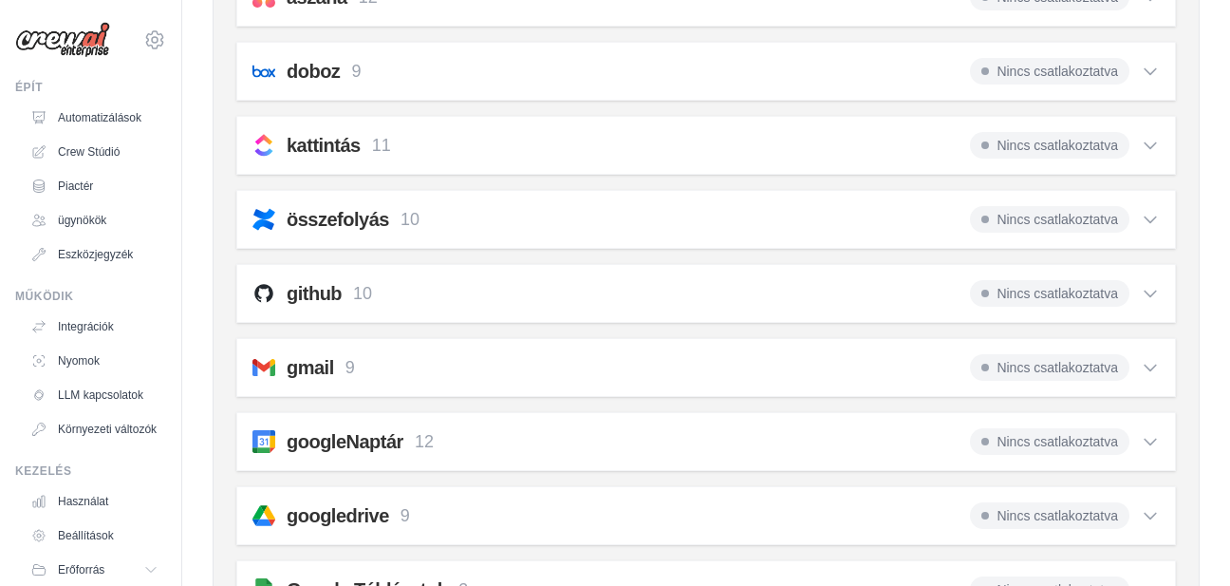
scroll to position [380, 0]
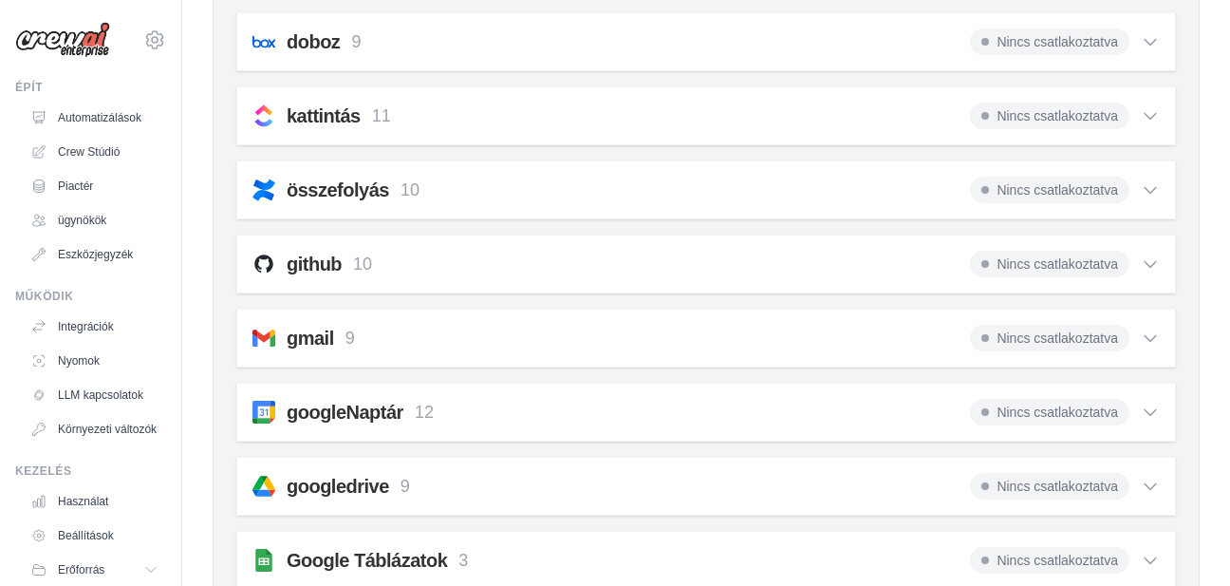
click at [292, 263] on font "github" at bounding box center [314, 263] width 55 height 21
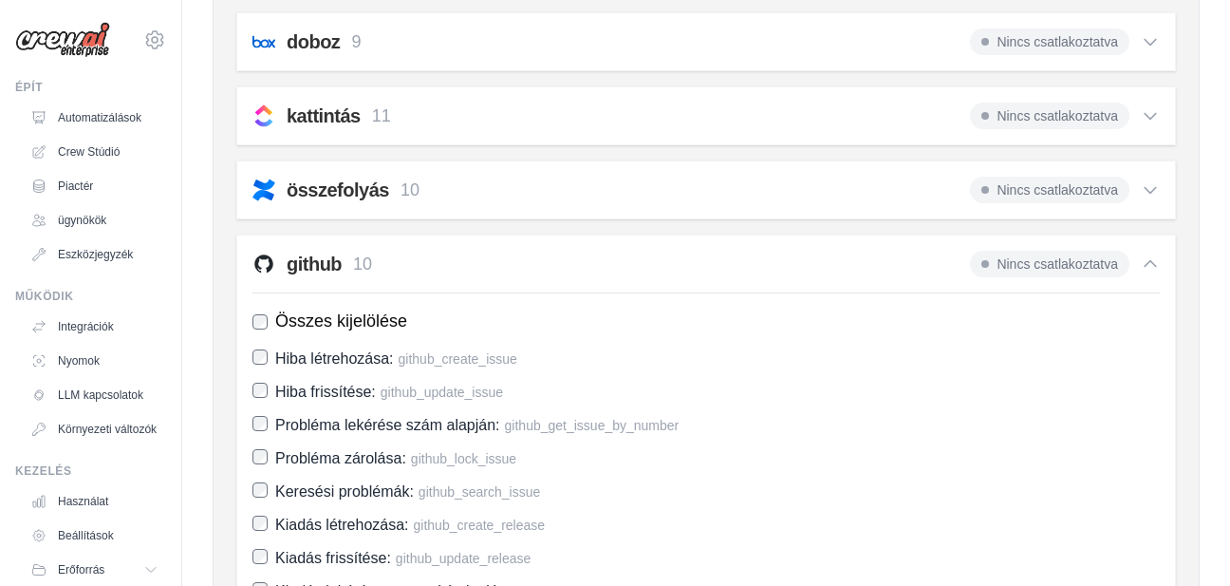
click at [273, 271] on img at bounding box center [264, 264] width 23 height 23
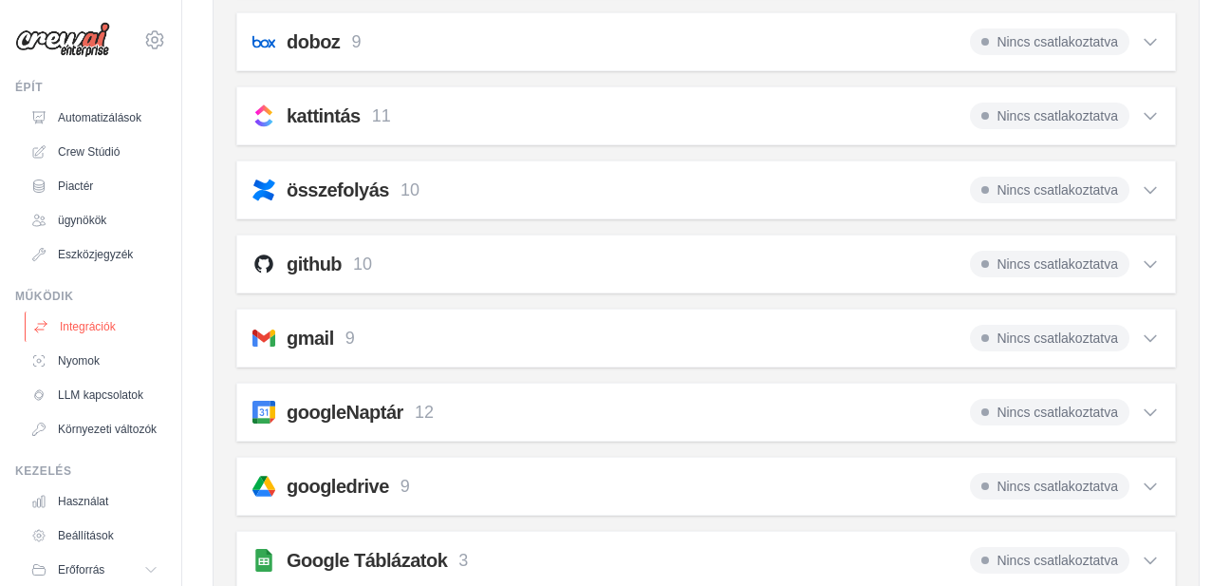
click at [76, 317] on link "Integrációk" at bounding box center [96, 326] width 143 height 30
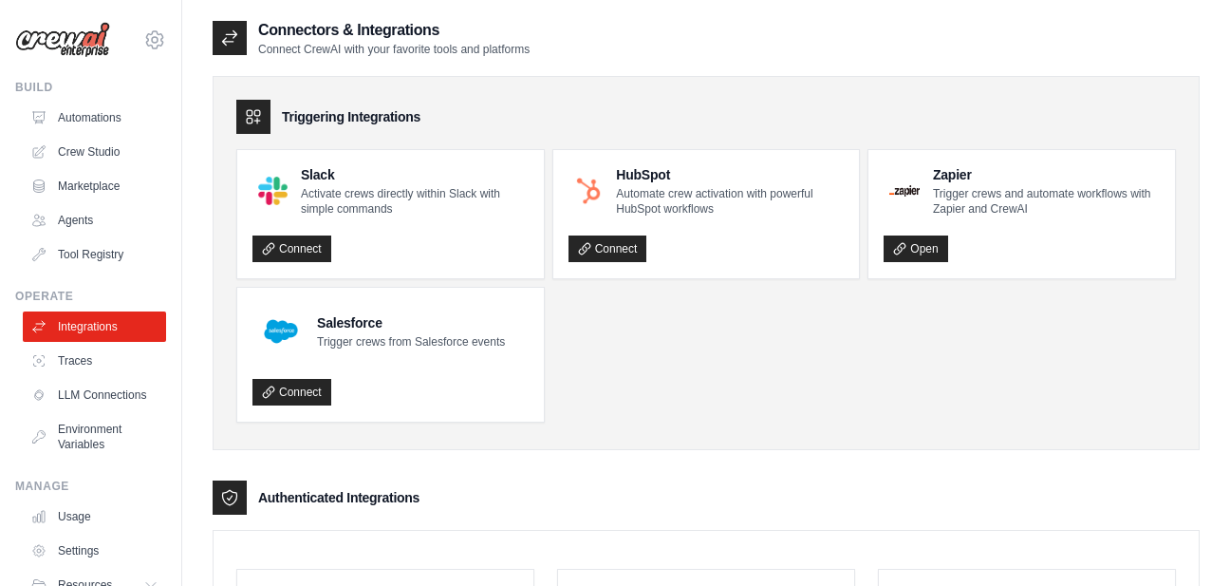
click at [227, 496] on icon at bounding box center [230, 497] width 14 height 15
click at [321, 499] on h3 "Authenticated Integrations" at bounding box center [338, 497] width 161 height 19
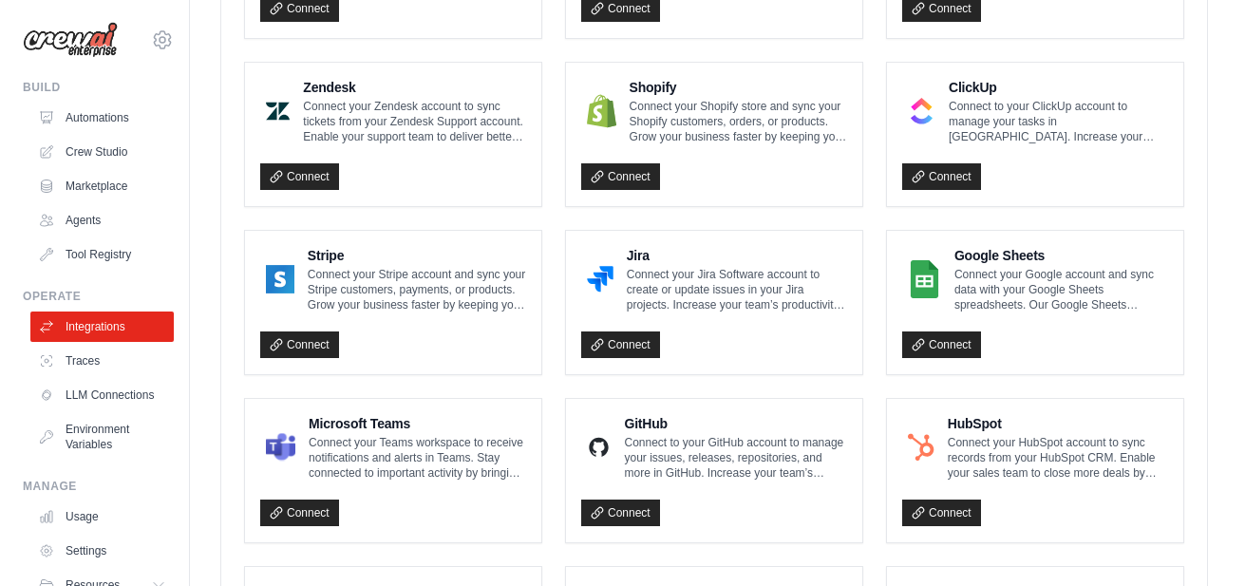
scroll to position [949, 0]
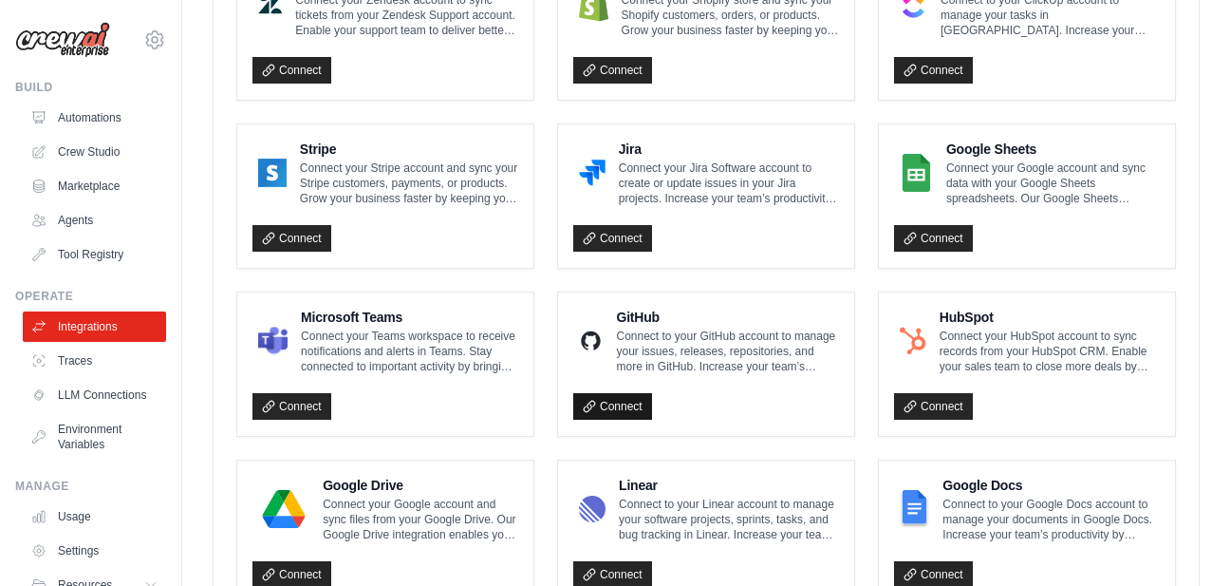
click at [614, 403] on link "Connect" at bounding box center [612, 406] width 79 height 27
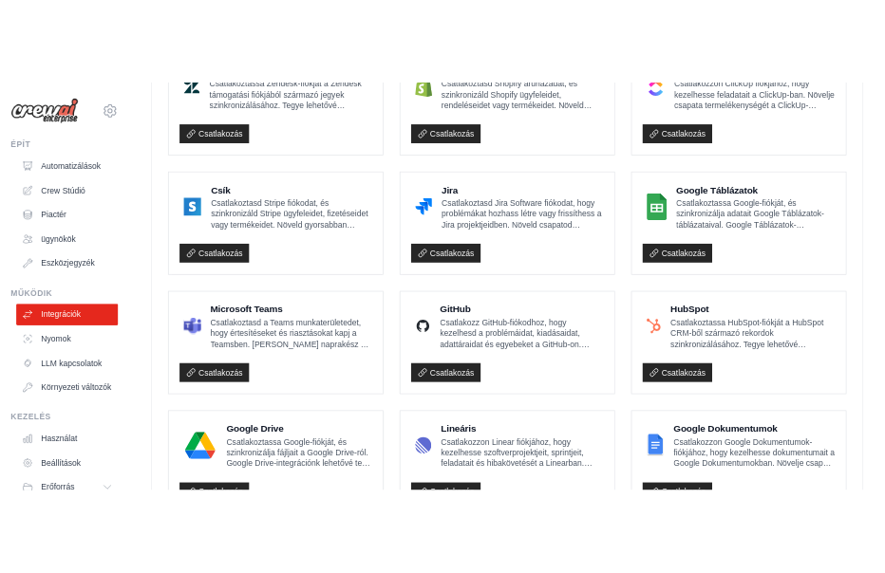
scroll to position [960, 0]
